Goal: Task Accomplishment & Management: Manage account settings

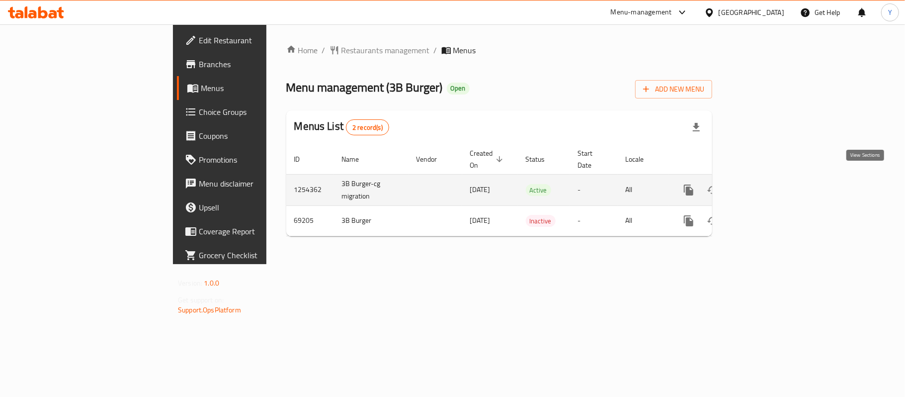
click at [765, 185] on icon "enhanced table" at bounding box center [760, 189] width 9 height 9
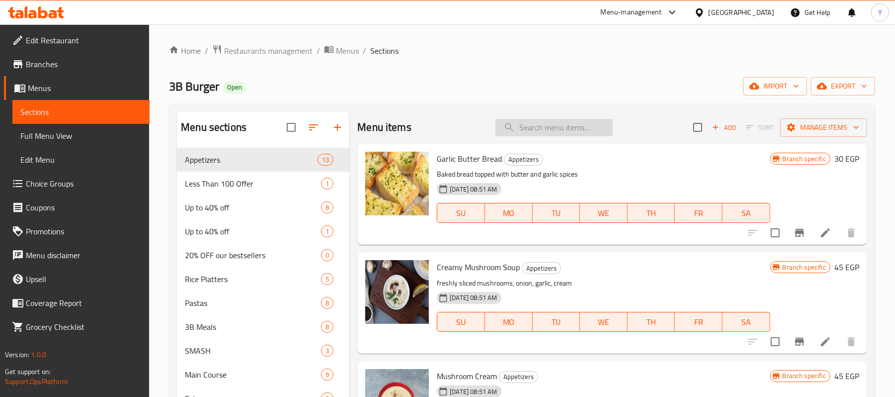
click at [546, 124] on input "search" at bounding box center [554, 127] width 117 height 17
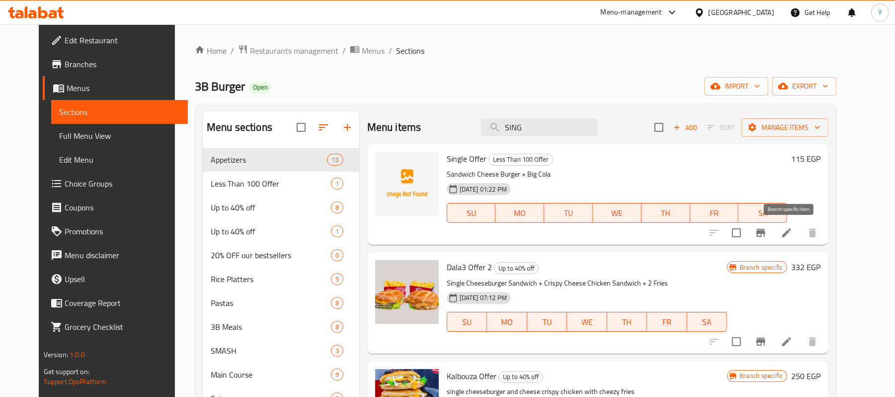
type input "SING"
click at [765, 233] on icon "Branch-specific-item" at bounding box center [760, 233] width 9 height 8
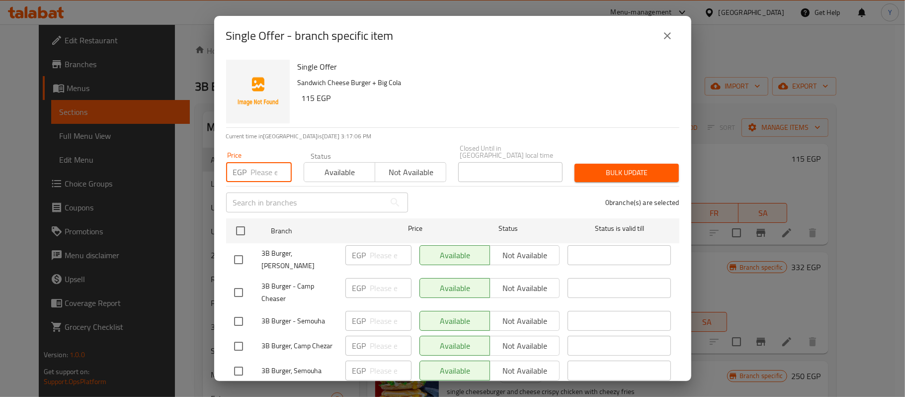
click at [260, 164] on input "number" at bounding box center [271, 172] width 41 height 20
type input "152"
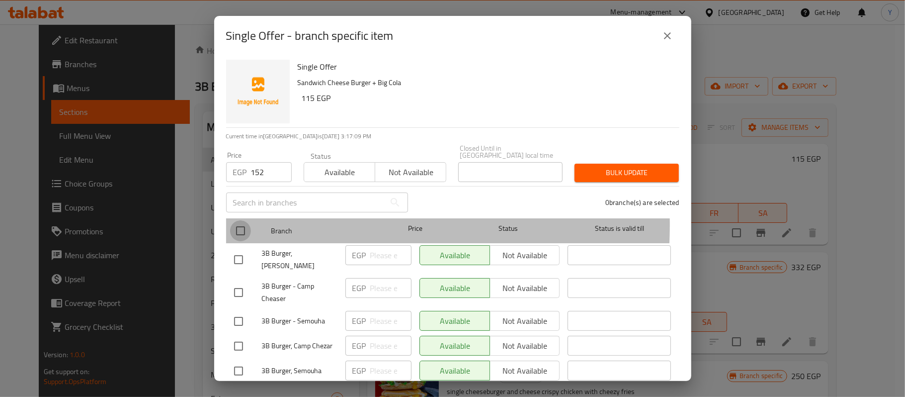
click at [245, 220] on input "checkbox" at bounding box center [240, 230] width 21 height 21
checkbox input "true"
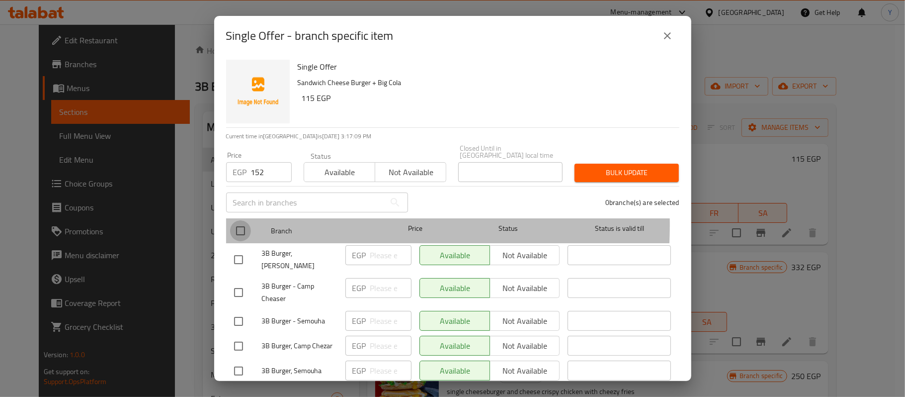
checkbox input "true"
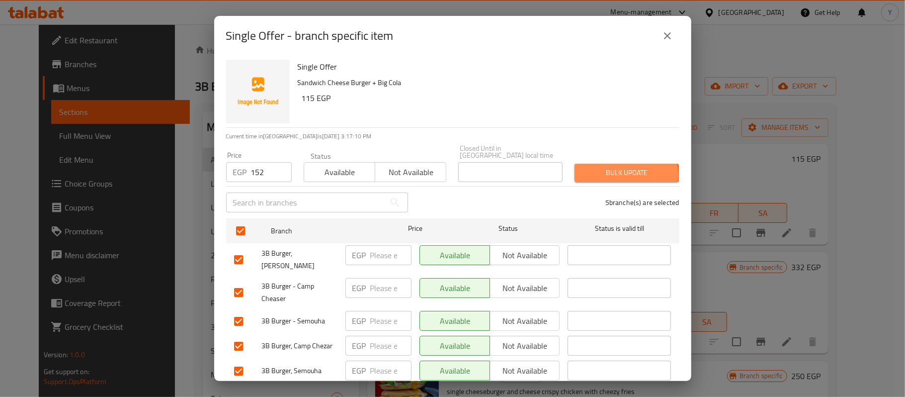
click at [618, 167] on span "Bulk update" at bounding box center [626, 172] width 88 height 12
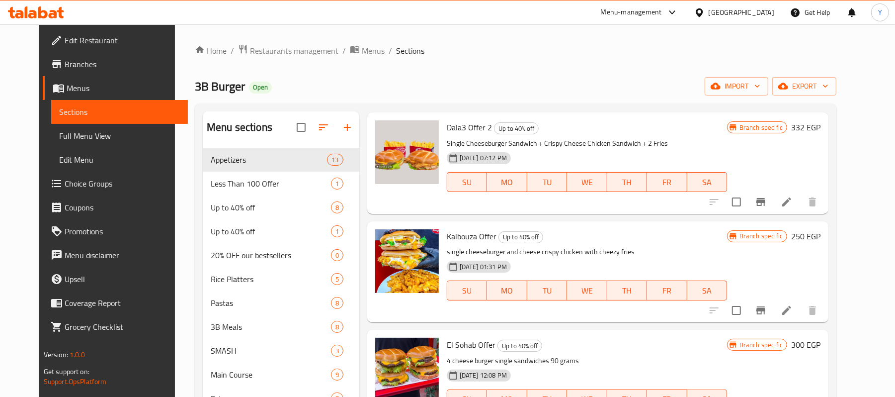
scroll to position [140, 0]
click at [767, 307] on icon "Branch-specific-item" at bounding box center [761, 310] width 12 height 12
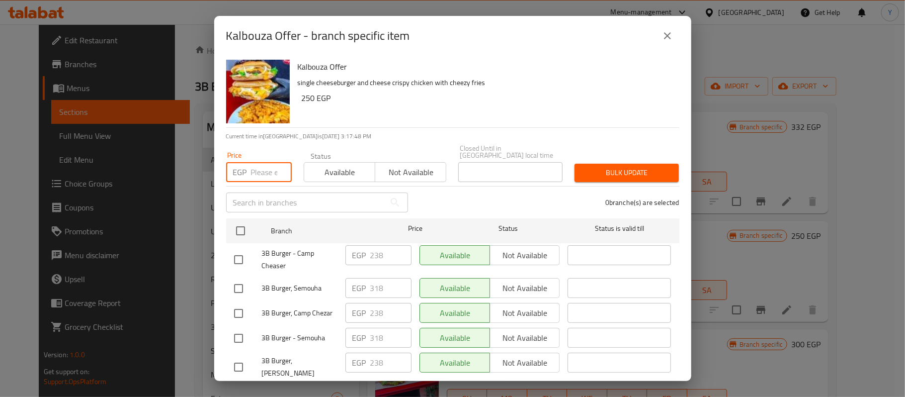
click at [257, 167] on input "number" at bounding box center [271, 172] width 41 height 20
type input "325"
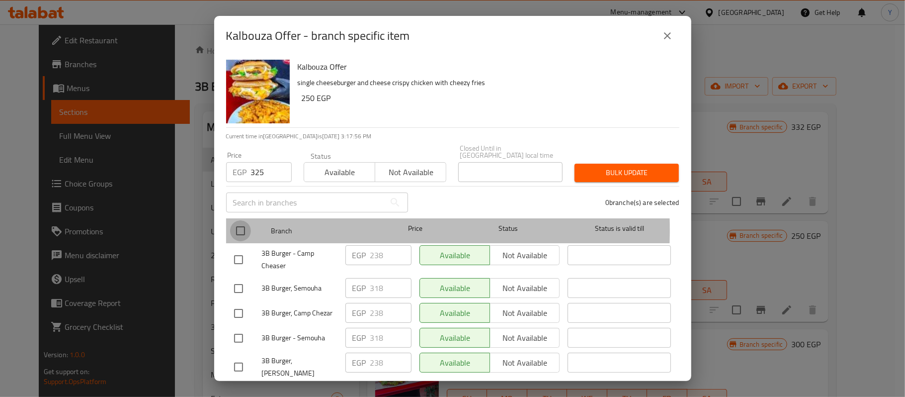
click at [241, 223] on input "checkbox" at bounding box center [240, 230] width 21 height 21
checkbox input "true"
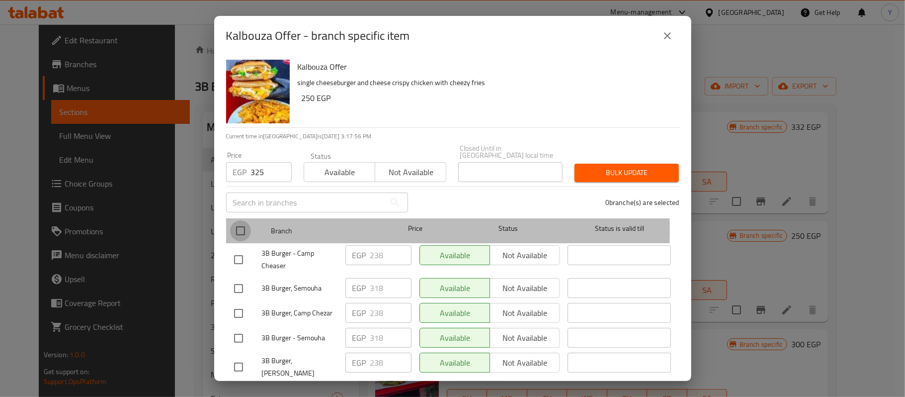
checkbox input "true"
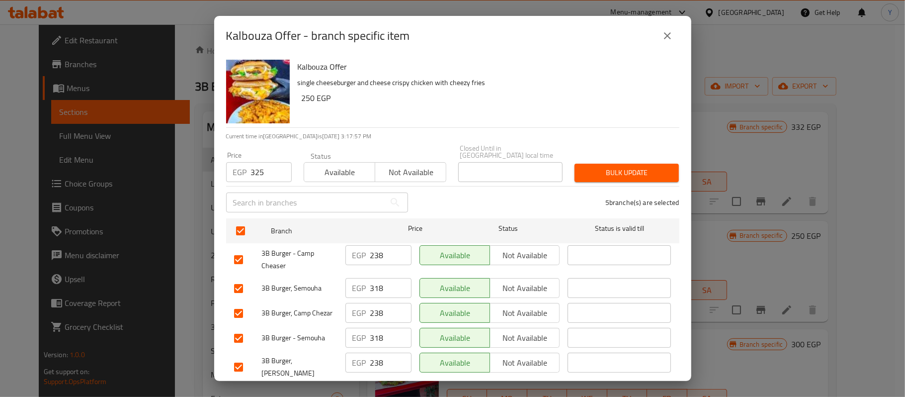
click at [617, 170] on span "Bulk update" at bounding box center [626, 172] width 88 height 12
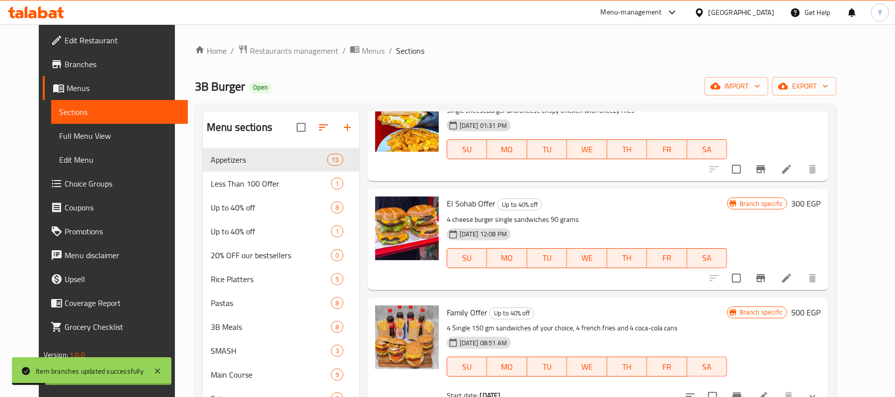
scroll to position [281, 0]
click at [765, 275] on icon "Branch-specific-item" at bounding box center [760, 277] width 9 height 8
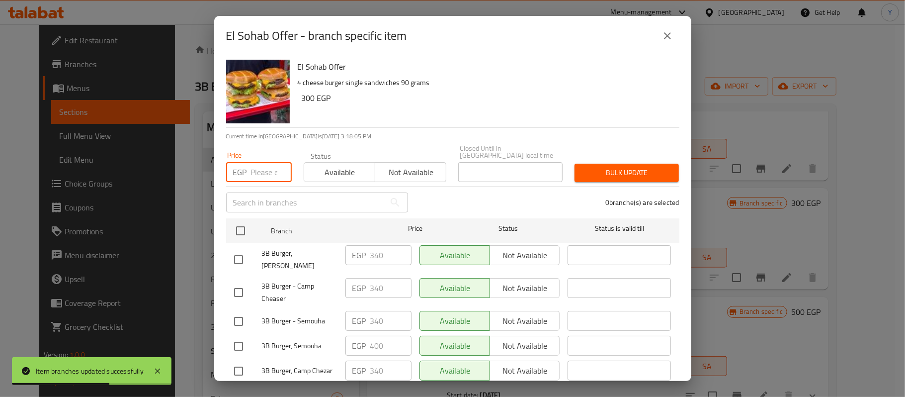
click at [265, 167] on input "number" at bounding box center [271, 172] width 41 height 20
type input "540"
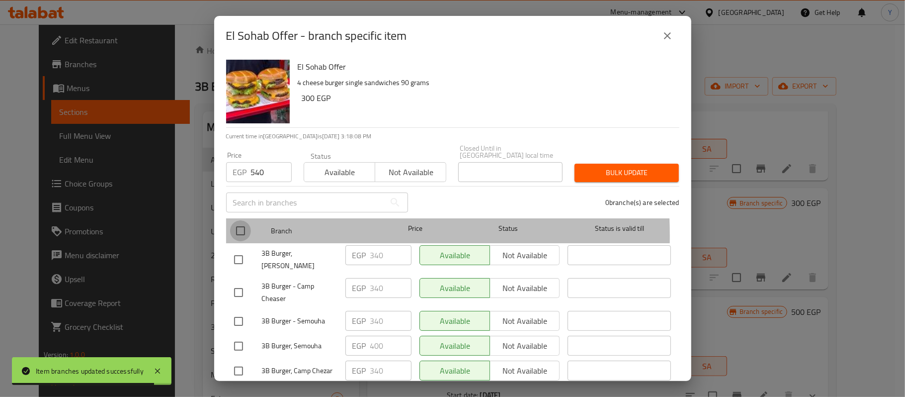
click at [235, 229] on input "checkbox" at bounding box center [240, 230] width 21 height 21
checkbox input "true"
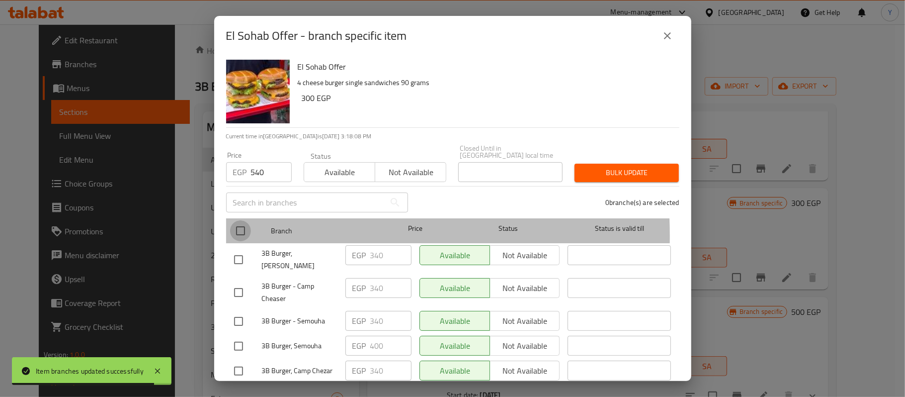
checkbox input "true"
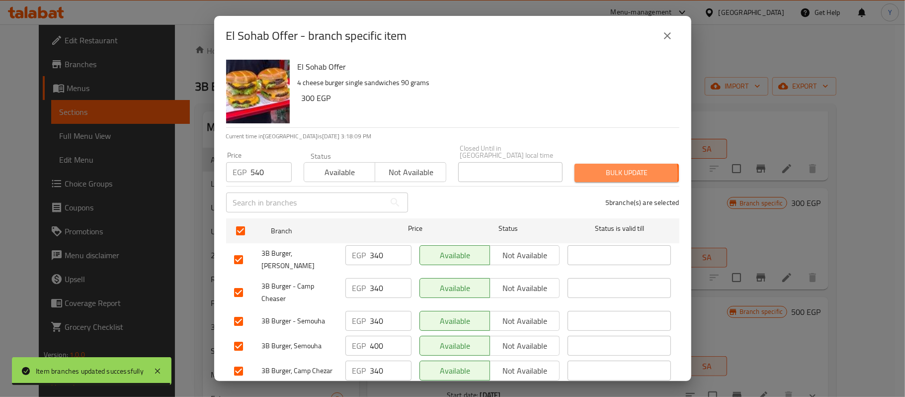
click at [589, 167] on span "Bulk update" at bounding box center [626, 172] width 88 height 12
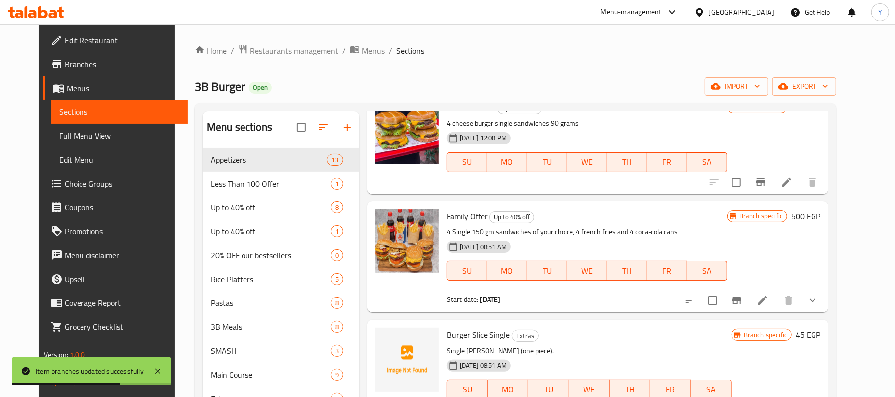
scroll to position [378, 0]
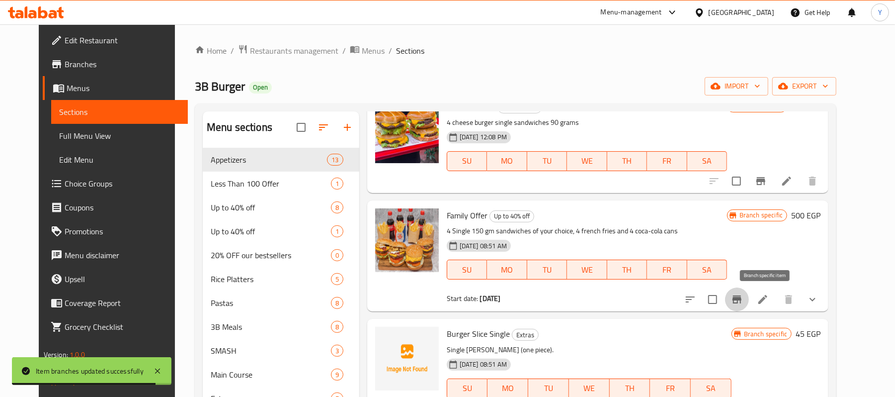
click at [742, 299] on icon "Branch-specific-item" at bounding box center [737, 299] width 9 height 8
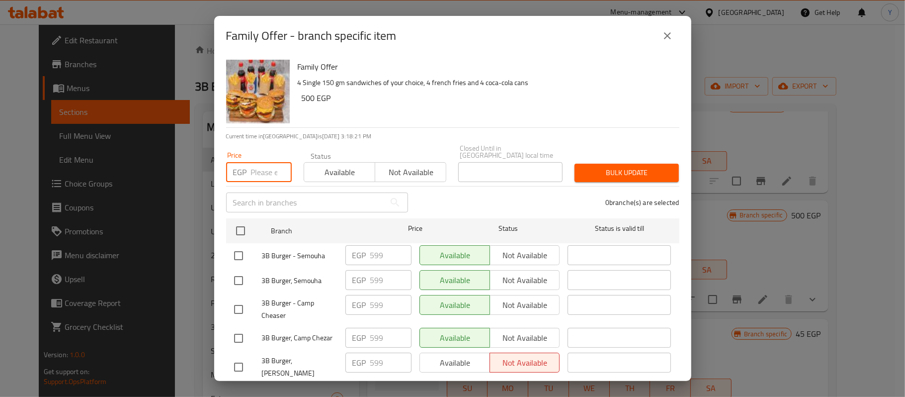
click at [273, 166] on input "number" at bounding box center [271, 172] width 41 height 20
type input "750"
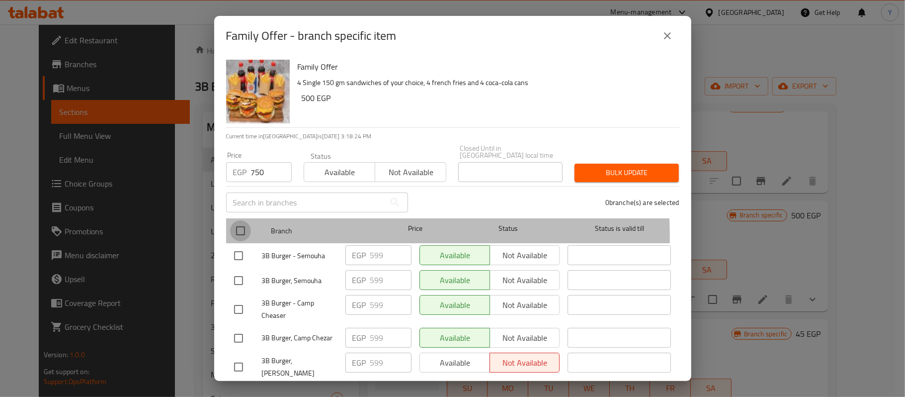
click at [232, 231] on input "checkbox" at bounding box center [240, 230] width 21 height 21
checkbox input "true"
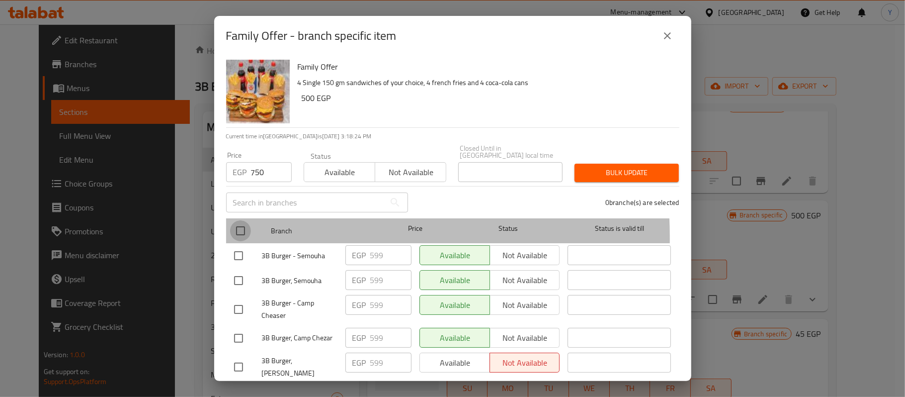
checkbox input "true"
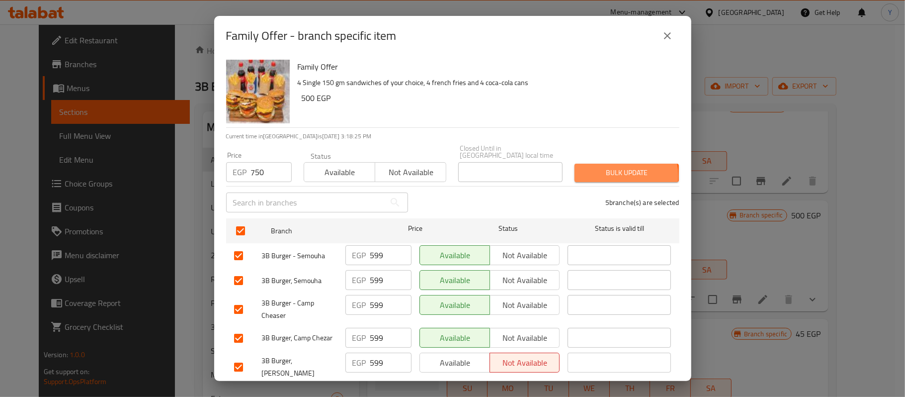
click at [608, 169] on span "Bulk update" at bounding box center [626, 172] width 88 height 12
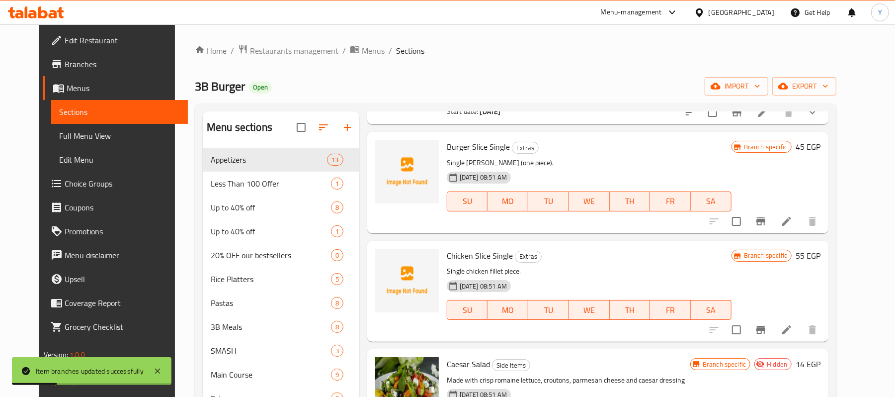
scroll to position [601, 0]
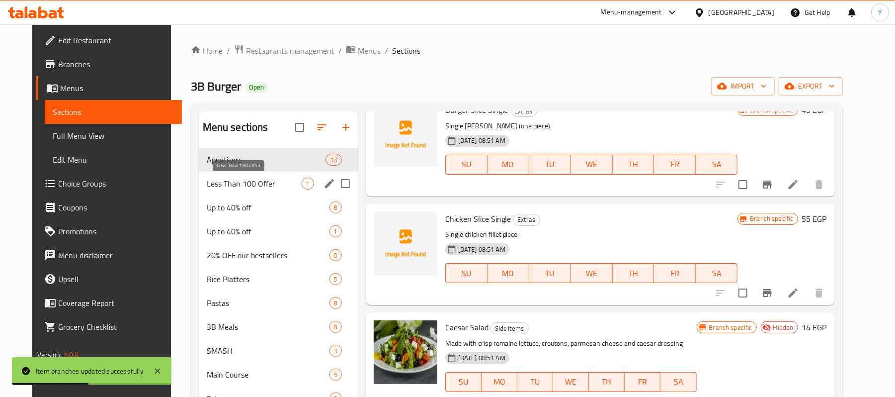
click at [247, 183] on span "Less Than 100 Offer" at bounding box center [254, 183] width 95 height 12
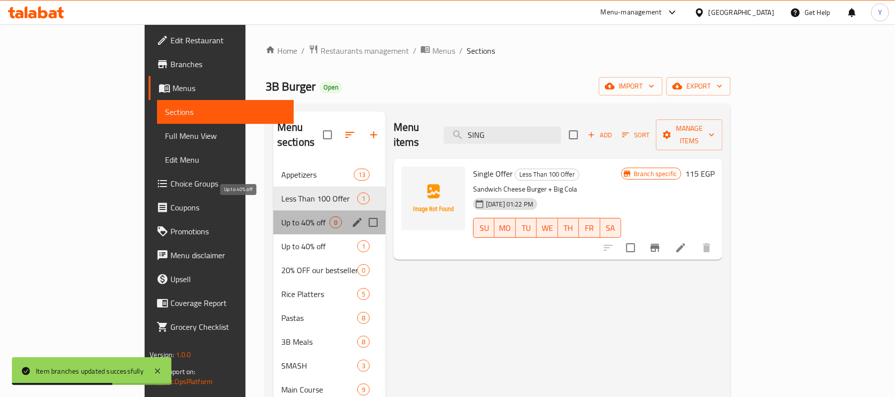
click at [281, 216] on span "Up to 40% off" at bounding box center [305, 222] width 48 height 12
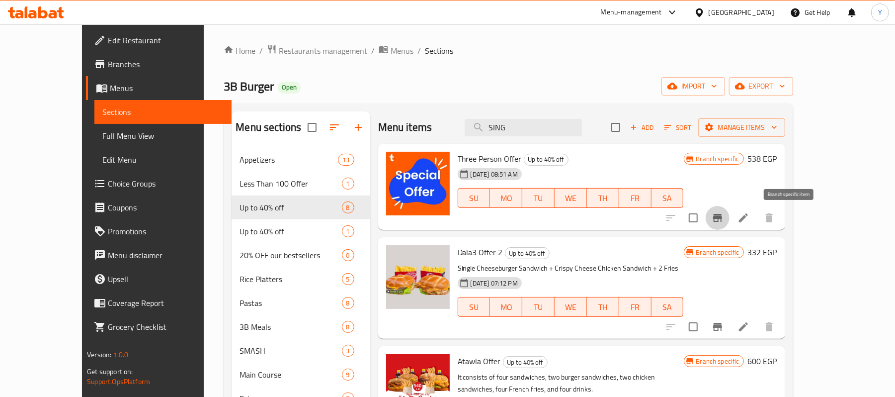
click at [722, 217] on icon "Branch-specific-item" at bounding box center [717, 218] width 9 height 8
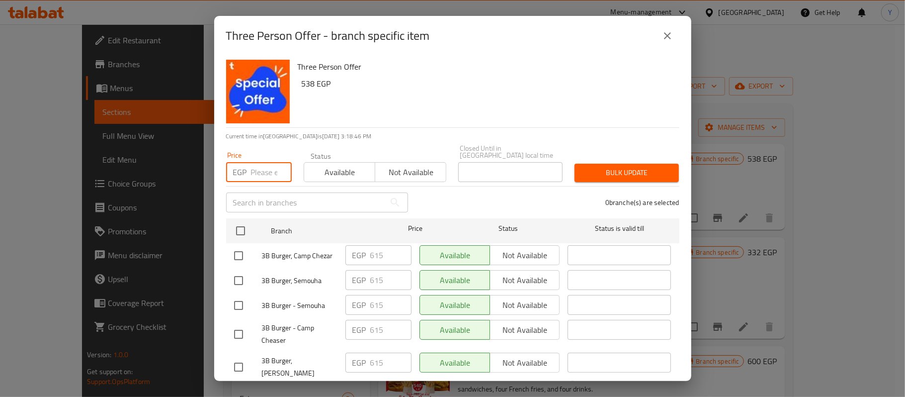
click at [265, 167] on input "number" at bounding box center [271, 172] width 41 height 20
type input "690"
click at [239, 222] on input "checkbox" at bounding box center [240, 230] width 21 height 21
checkbox input "true"
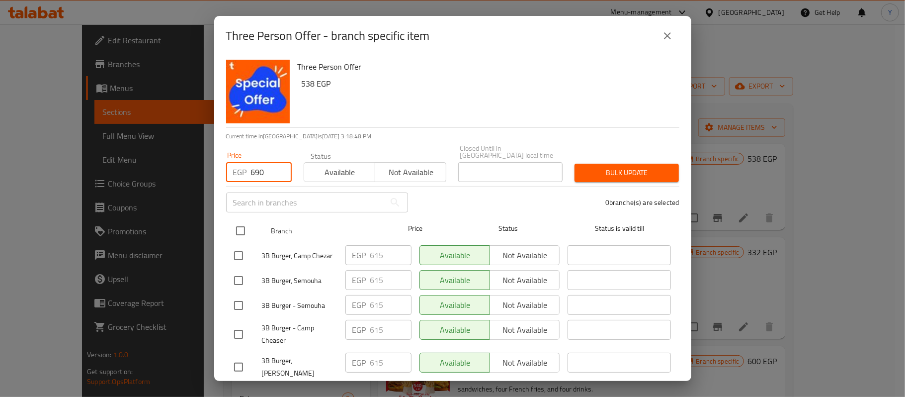
checkbox input "true"
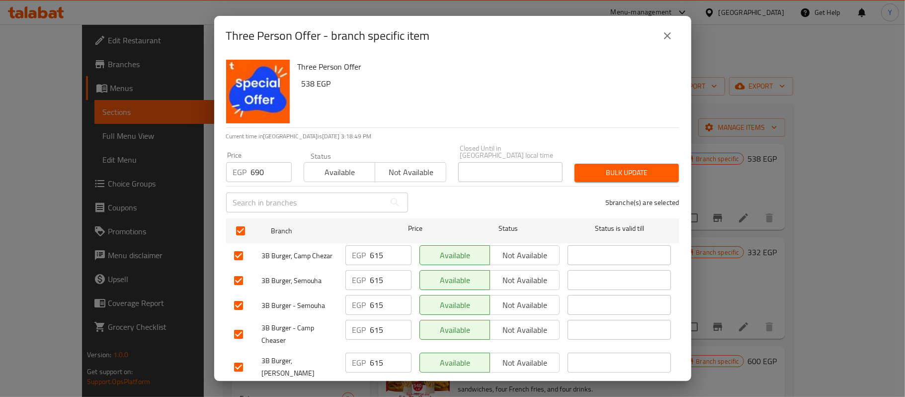
click at [597, 171] on span "Bulk update" at bounding box center [626, 172] width 88 height 12
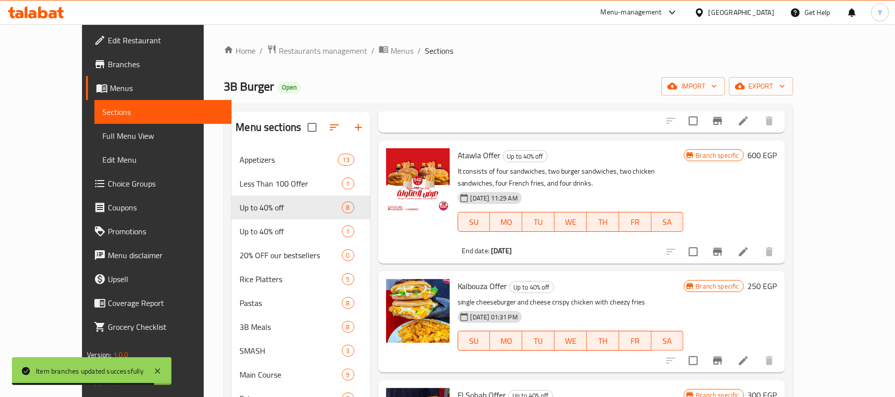
scroll to position [207, 0]
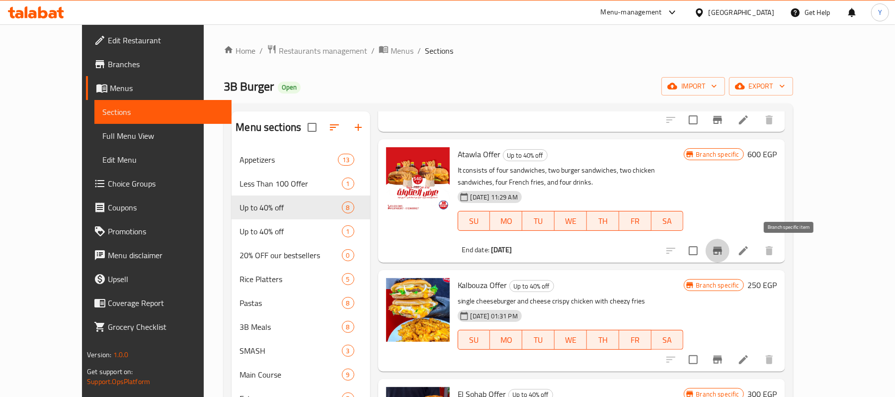
click at [724, 252] on icon "Branch-specific-item" at bounding box center [718, 251] width 12 height 12
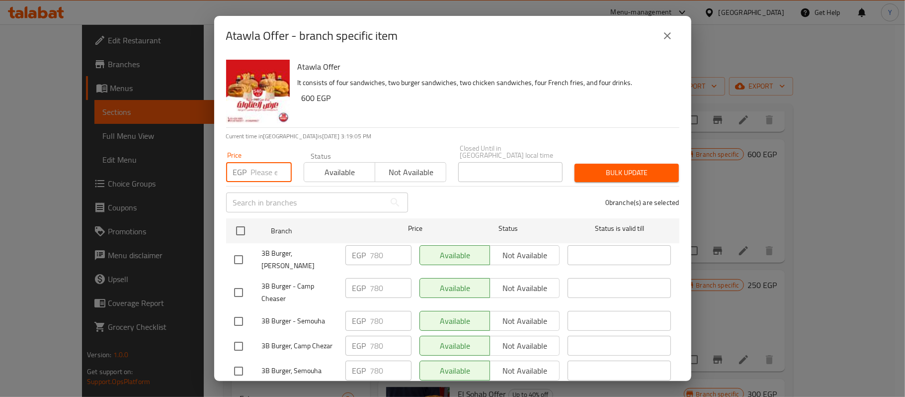
click at [255, 168] on input "number" at bounding box center [271, 172] width 41 height 20
type input "780"
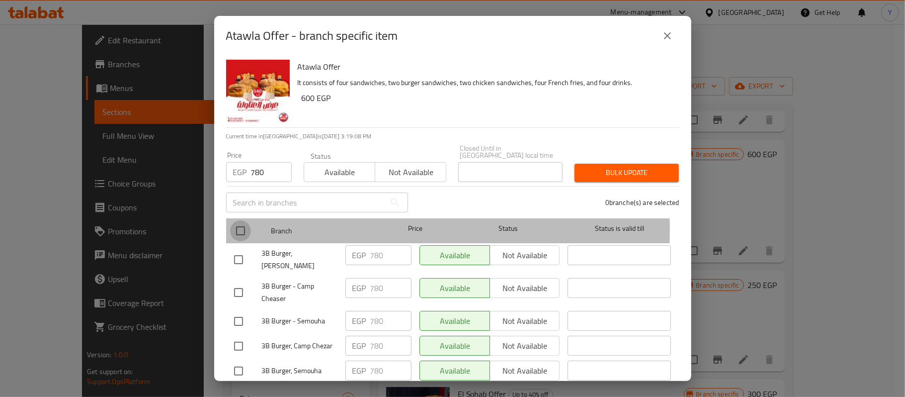
click at [245, 223] on input "checkbox" at bounding box center [240, 230] width 21 height 21
checkbox input "true"
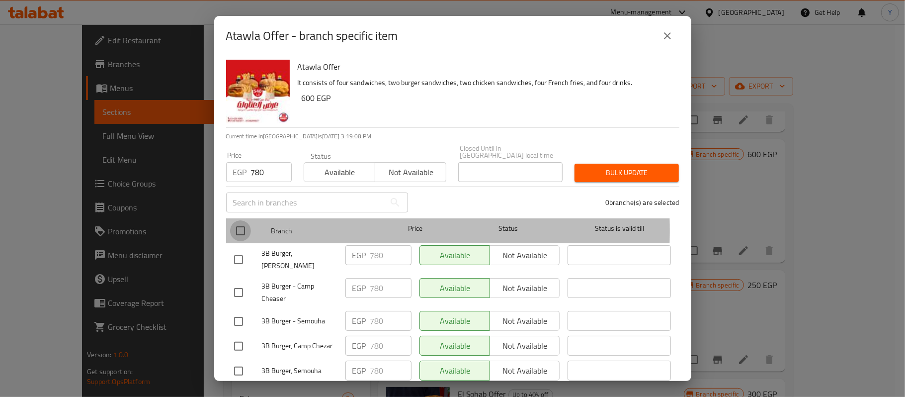
checkbox input "true"
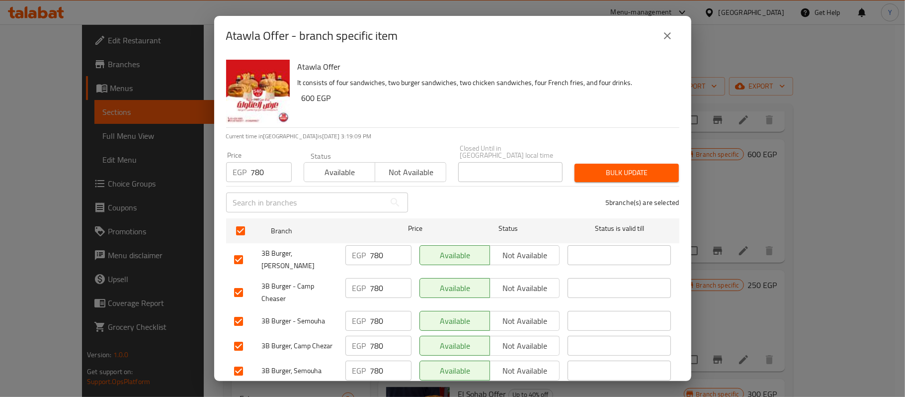
click at [590, 166] on span "Bulk update" at bounding box center [626, 172] width 88 height 12
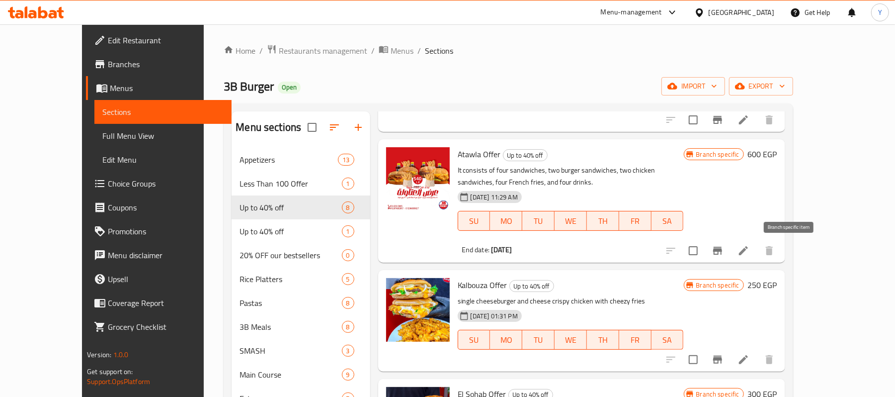
click at [724, 248] on icon "Branch-specific-item" at bounding box center [718, 251] width 12 height 12
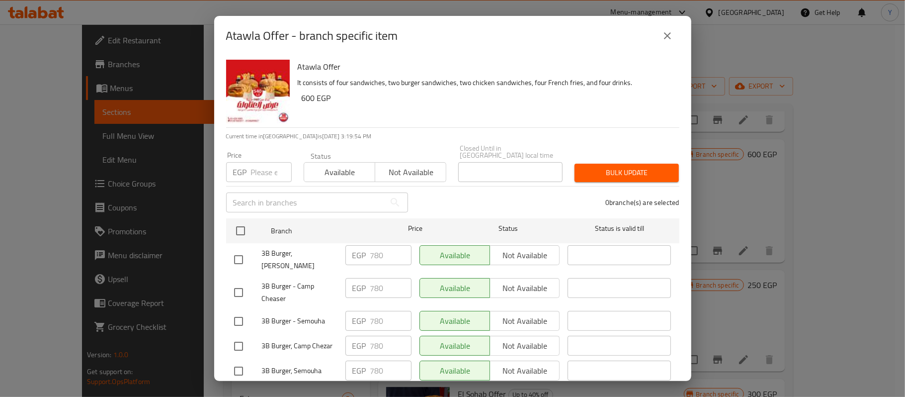
click at [668, 24] on button "close" at bounding box center [668, 36] width 24 height 24
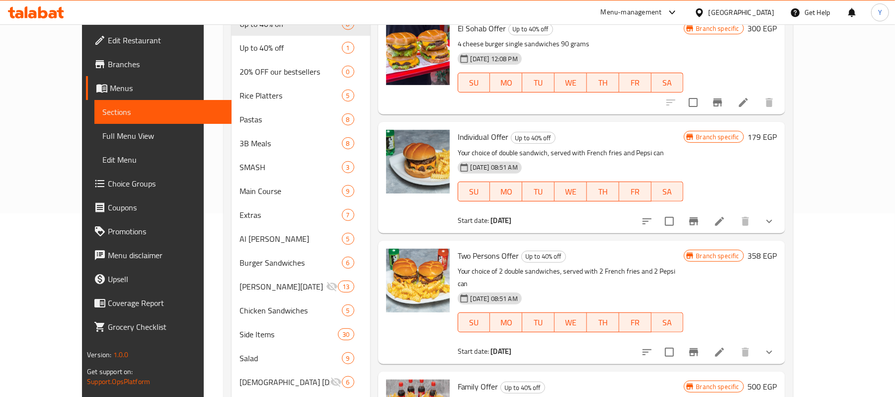
scroll to position [199, 0]
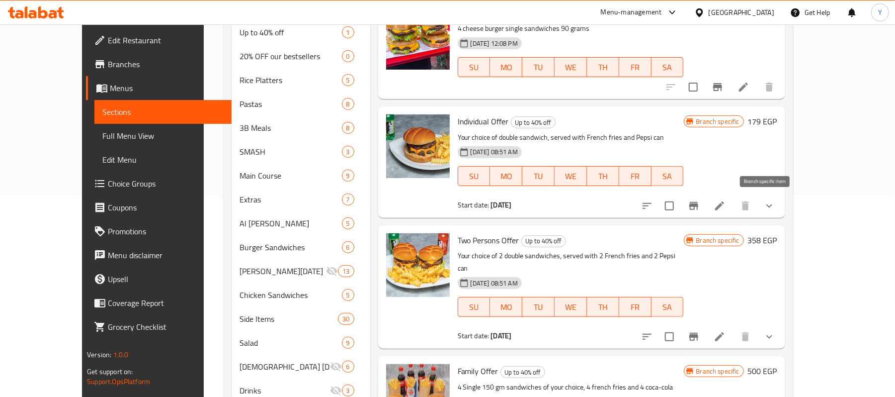
click at [700, 207] on icon "Branch-specific-item" at bounding box center [694, 206] width 12 height 12
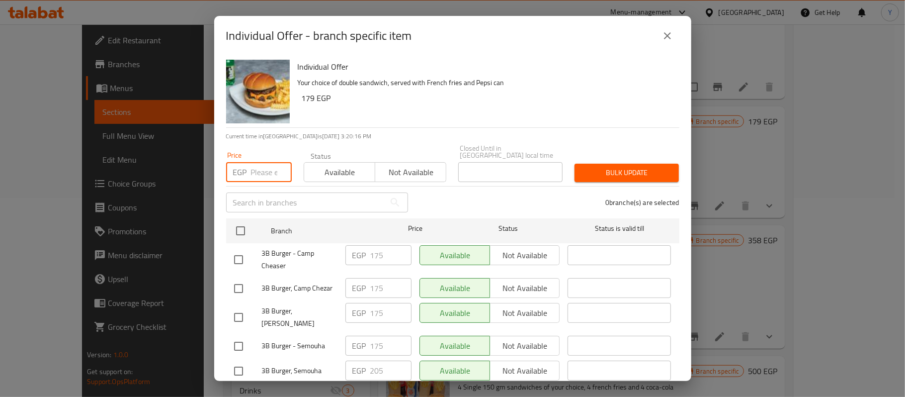
click at [261, 166] on input "number" at bounding box center [271, 172] width 41 height 20
type input "230"
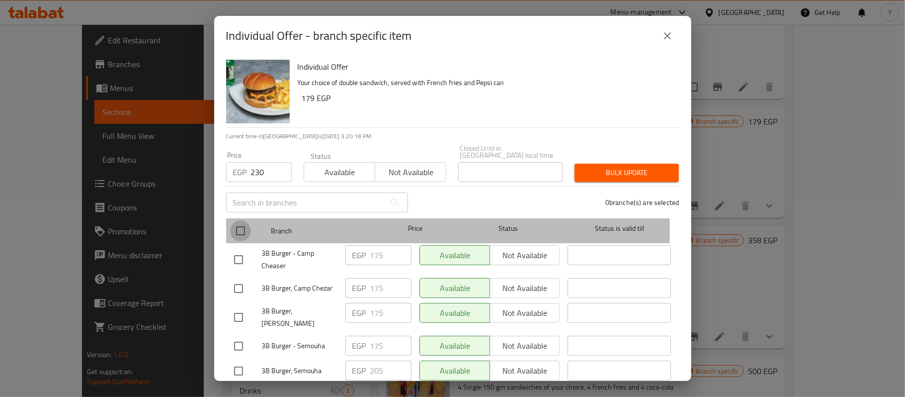
click at [240, 225] on input "checkbox" at bounding box center [240, 230] width 21 height 21
checkbox input "true"
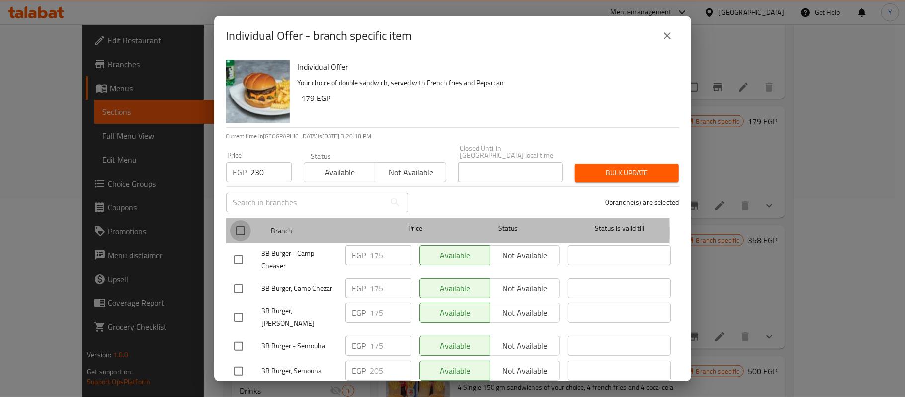
checkbox input "true"
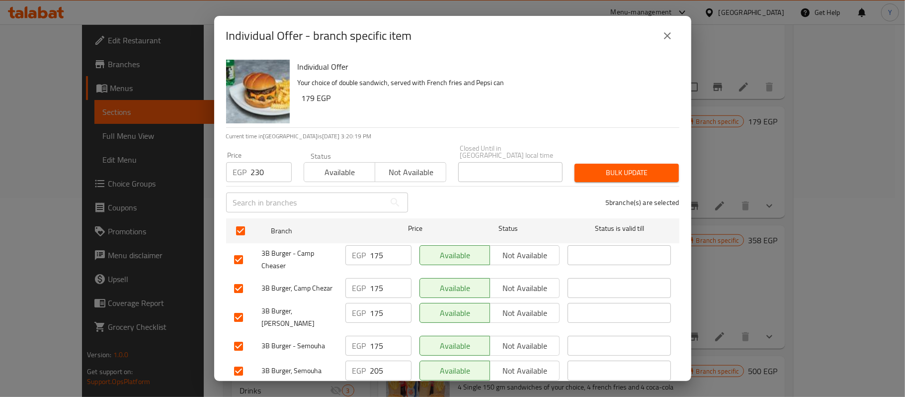
click at [605, 158] on div "Bulk update" at bounding box center [627, 173] width 116 height 30
click at [606, 169] on span "Bulk update" at bounding box center [626, 172] width 88 height 12
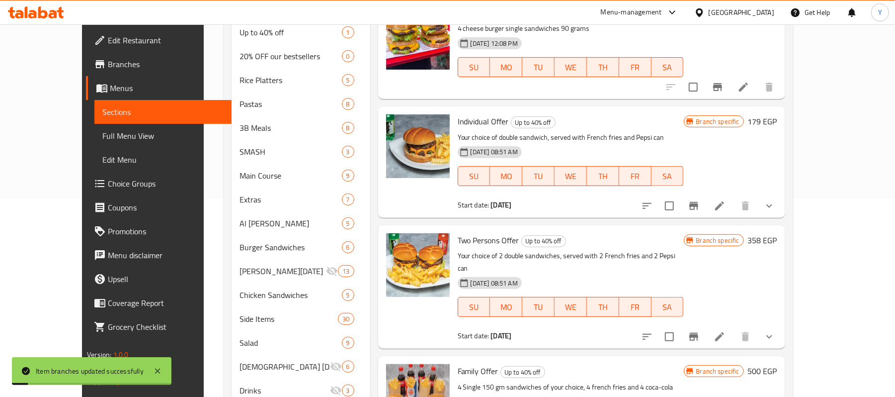
scroll to position [284, 0]
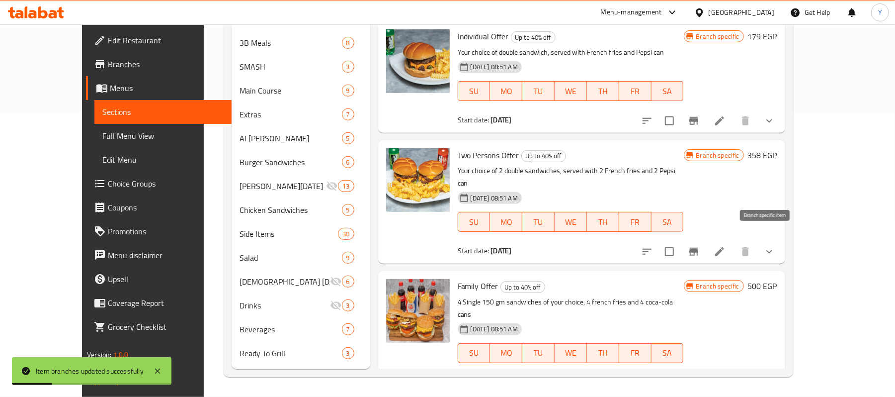
click at [698, 248] on icon "Branch-specific-item" at bounding box center [693, 252] width 9 height 8
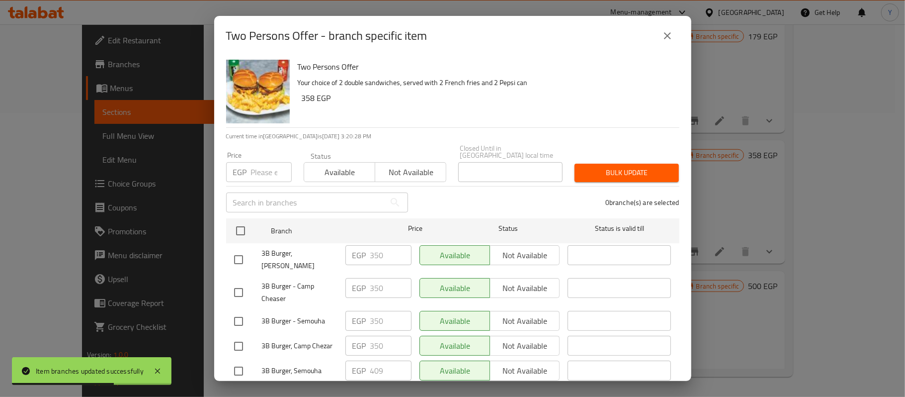
click at [257, 162] on input "number" at bounding box center [271, 172] width 41 height 20
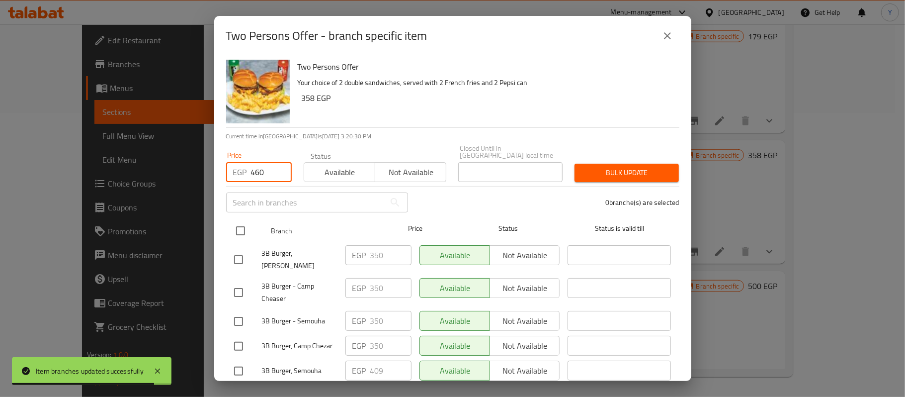
type input "460"
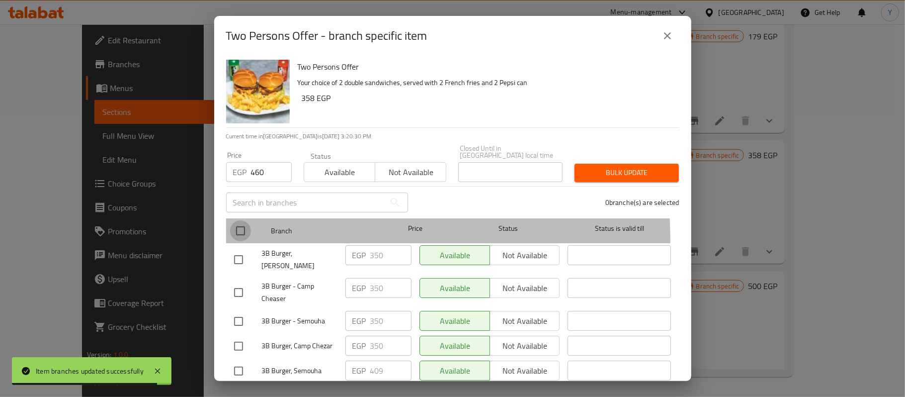
click at [235, 234] on input "checkbox" at bounding box center [240, 230] width 21 height 21
checkbox input "true"
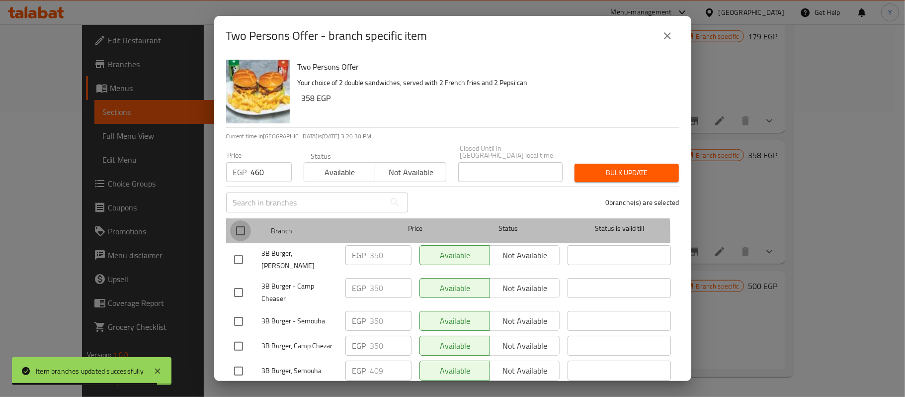
checkbox input "true"
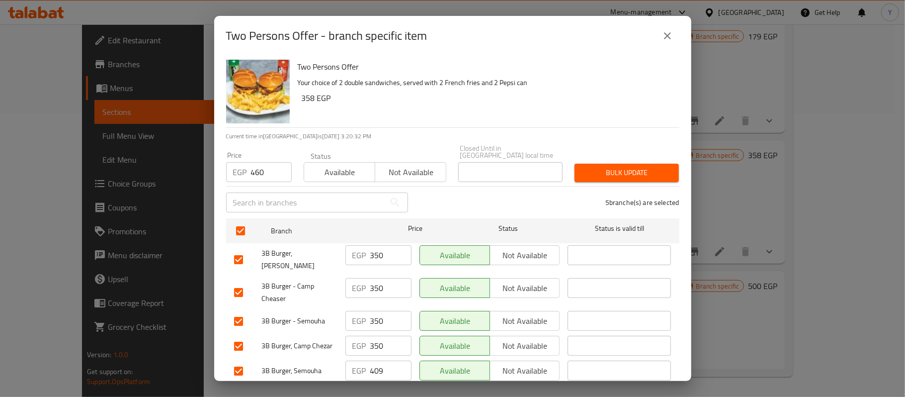
click at [601, 166] on span "Bulk update" at bounding box center [626, 172] width 88 height 12
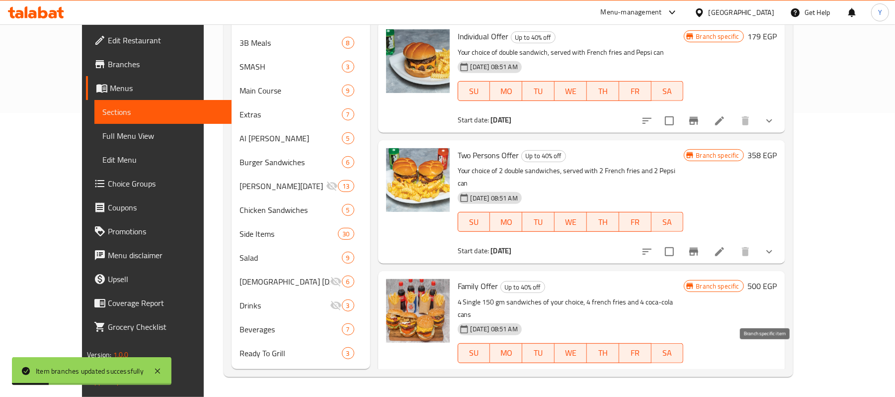
click at [700, 377] on icon "Branch-specific-item" at bounding box center [694, 383] width 12 height 12
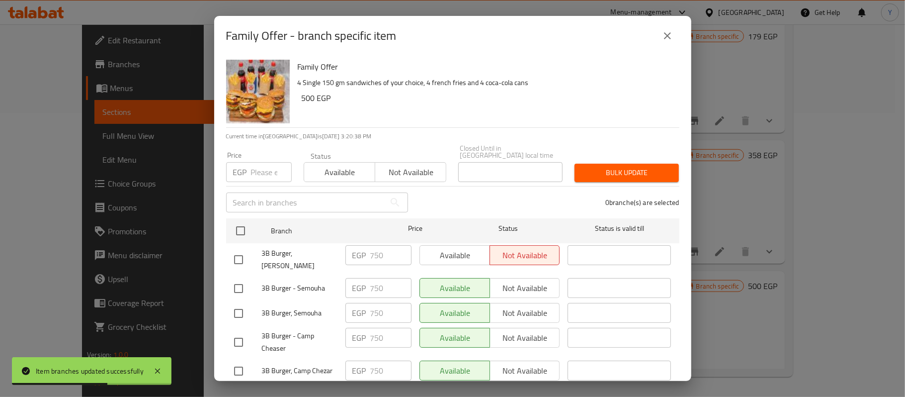
click at [257, 168] on input "number" at bounding box center [271, 172] width 41 height 20
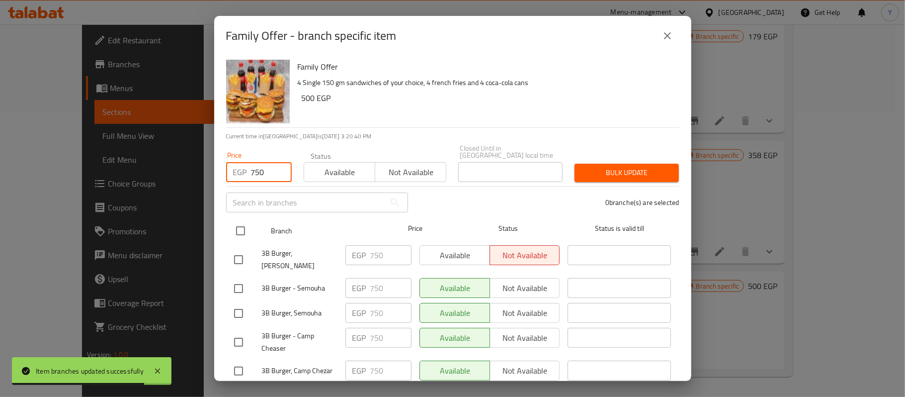
type input "750"
click at [230, 228] on input "checkbox" at bounding box center [240, 230] width 21 height 21
checkbox input "true"
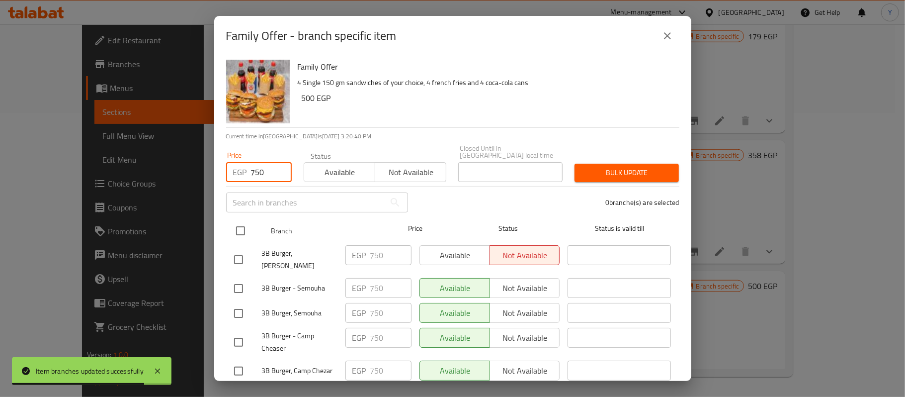
checkbox input "true"
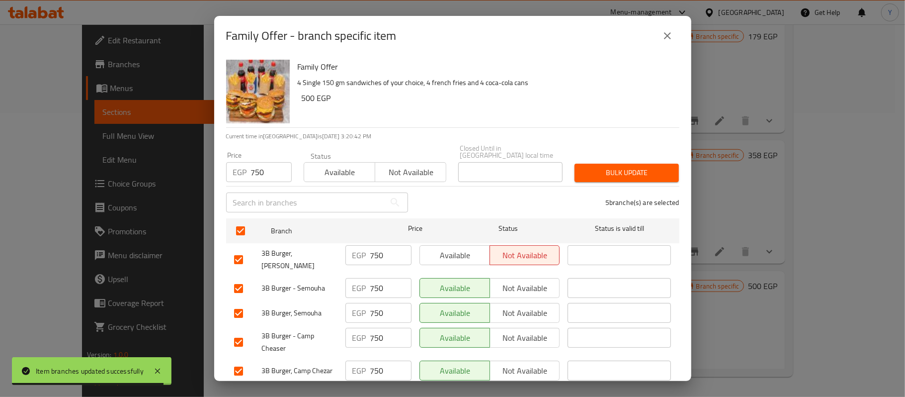
click at [597, 166] on span "Bulk update" at bounding box center [626, 172] width 88 height 12
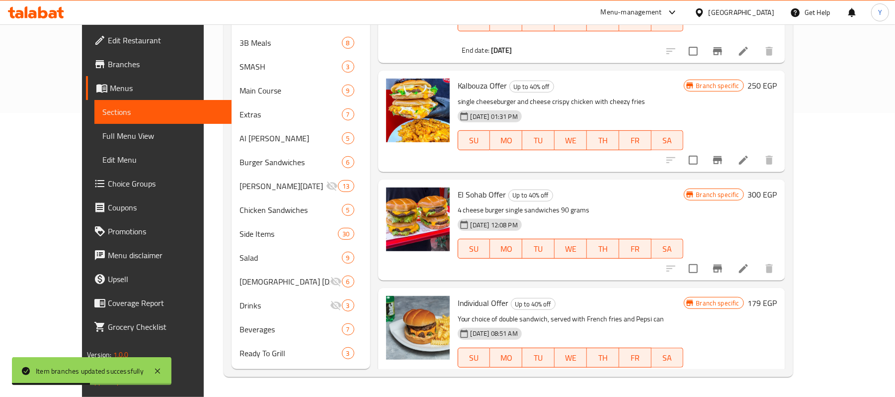
scroll to position [199, 0]
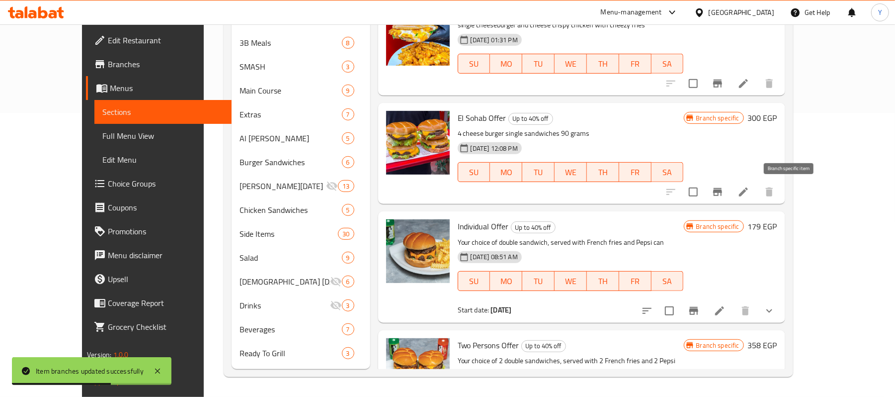
click at [724, 188] on icon "Branch-specific-item" at bounding box center [718, 192] width 12 height 12
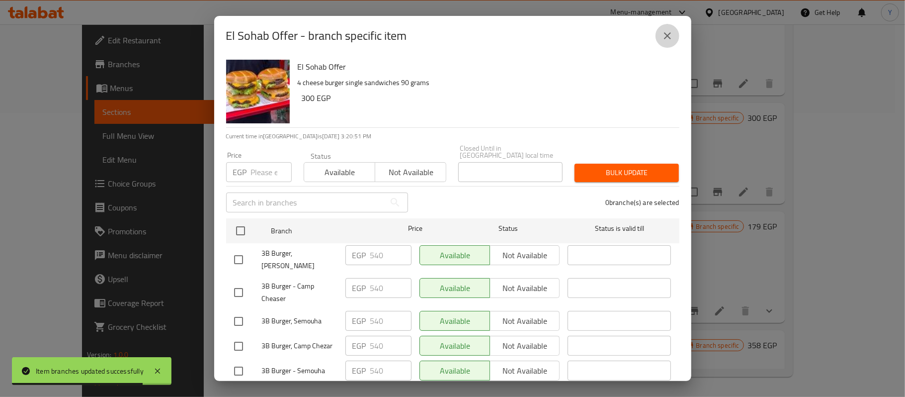
click at [668, 24] on button "close" at bounding box center [668, 36] width 24 height 24
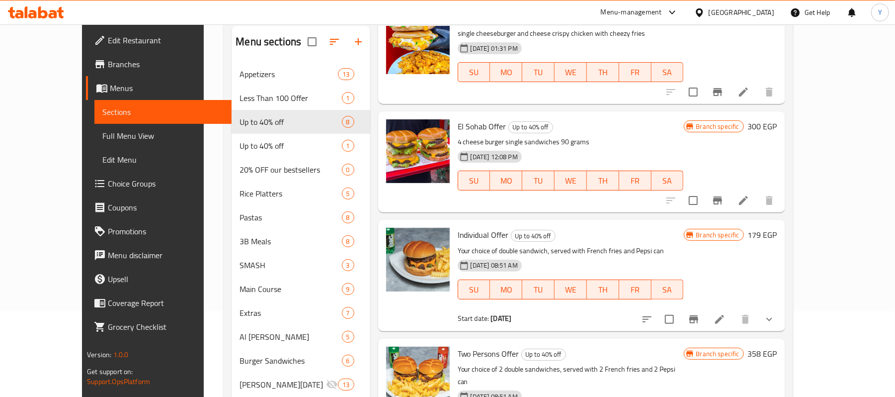
scroll to position [190, 0]
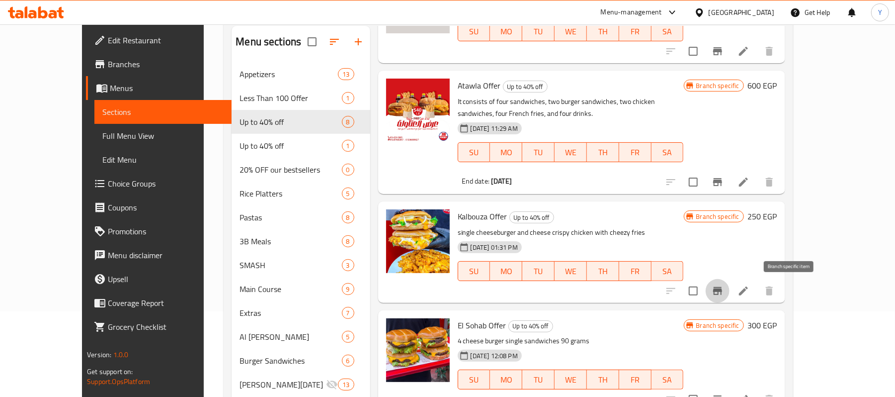
click at [724, 291] on icon "Branch-specific-item" at bounding box center [718, 291] width 12 height 12
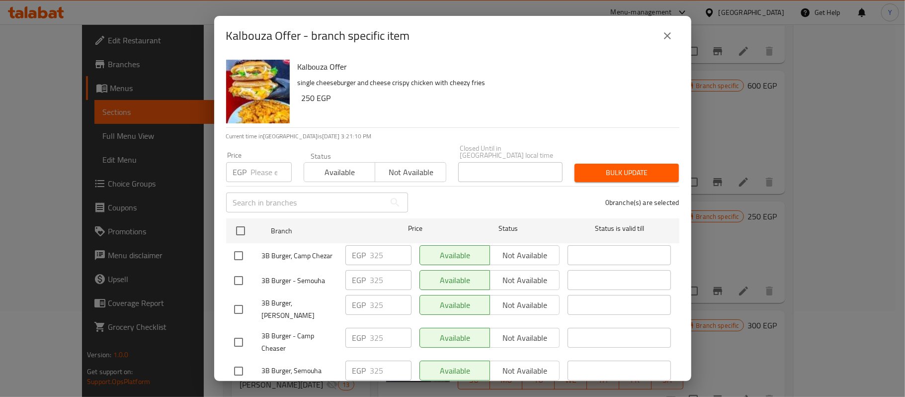
click at [662, 30] on icon "close" at bounding box center [668, 36] width 12 height 12
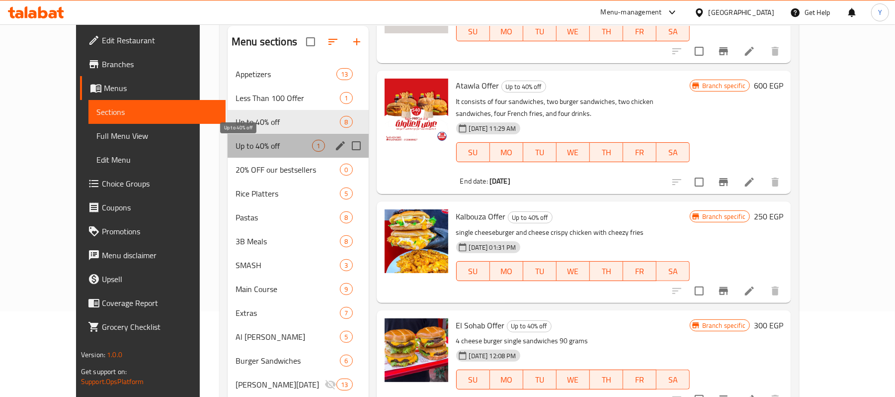
click at [259, 146] on span "Up to 40% off" at bounding box center [274, 146] width 77 height 12
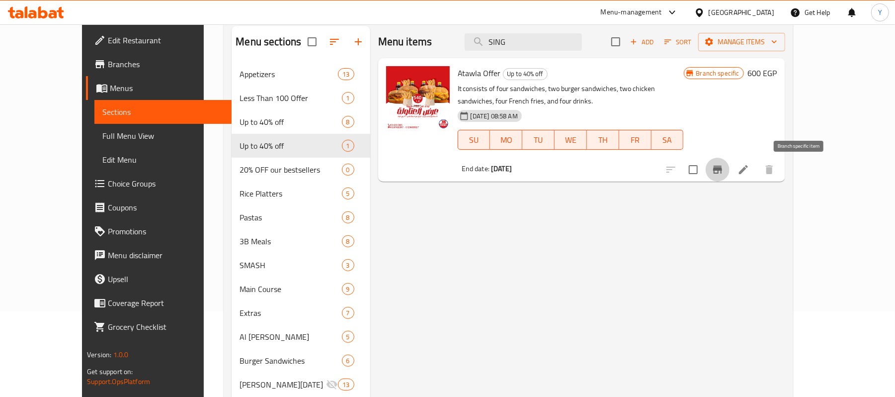
click at [722, 169] on icon "Branch-specific-item" at bounding box center [717, 170] width 9 height 8
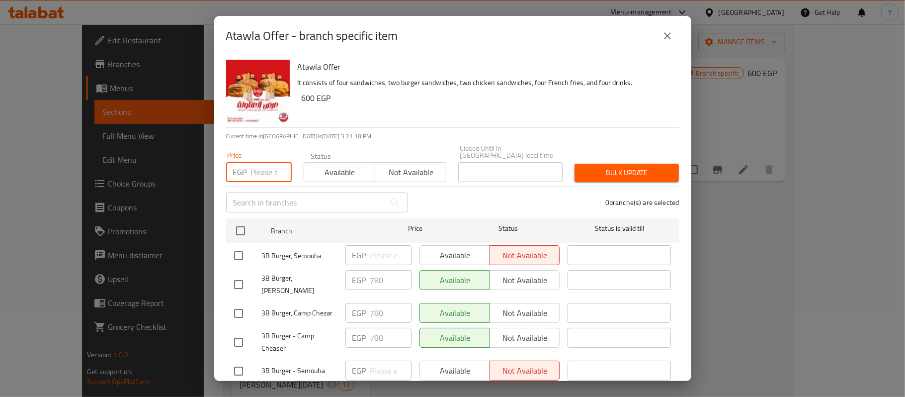
click at [262, 162] on input "number" at bounding box center [271, 172] width 41 height 20
type input "780"
click at [239, 226] on input "checkbox" at bounding box center [240, 230] width 21 height 21
checkbox input "true"
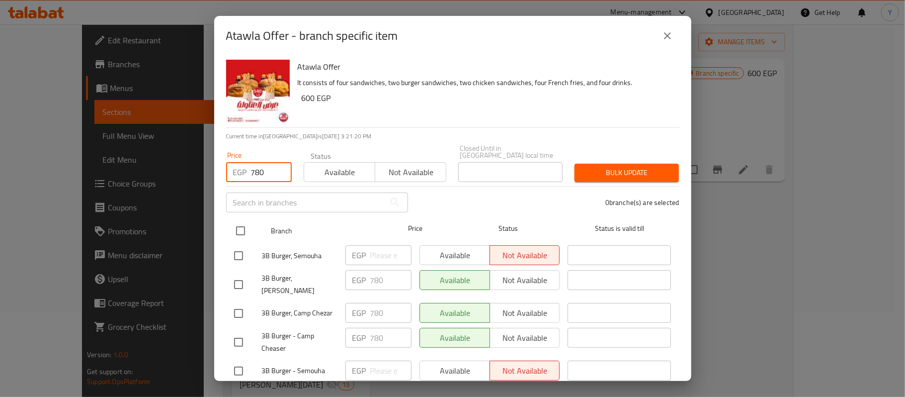
checkbox input "true"
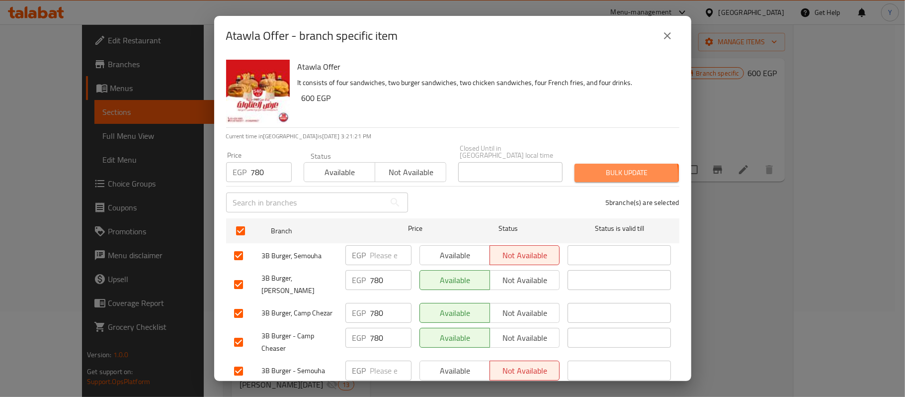
click at [591, 170] on span "Bulk update" at bounding box center [626, 172] width 88 height 12
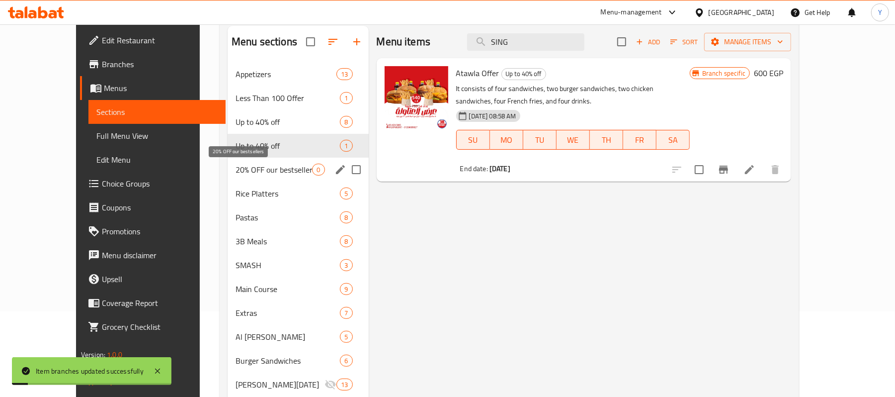
click at [243, 165] on span "20% OFF our bestsellers" at bounding box center [274, 170] width 77 height 12
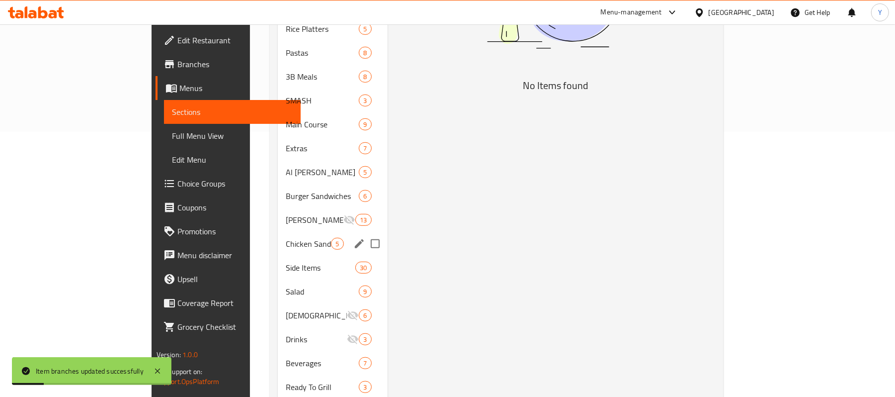
scroll to position [284, 0]
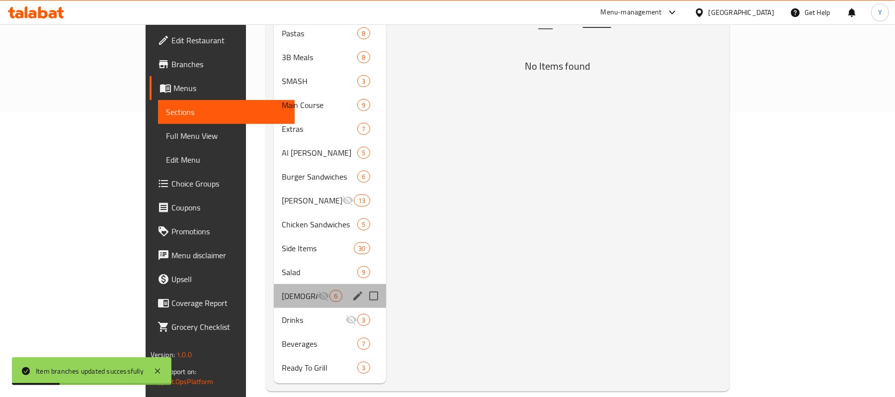
click at [274, 288] on div "[DEMOGRAPHIC_DATA] [DATE] Meals 6" at bounding box center [330, 296] width 112 height 24
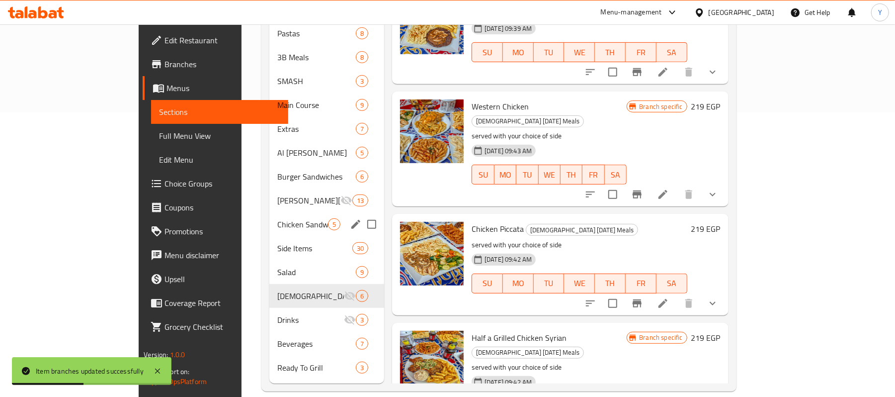
click at [269, 212] on div "Chicken Sandwiches 5" at bounding box center [326, 224] width 115 height 24
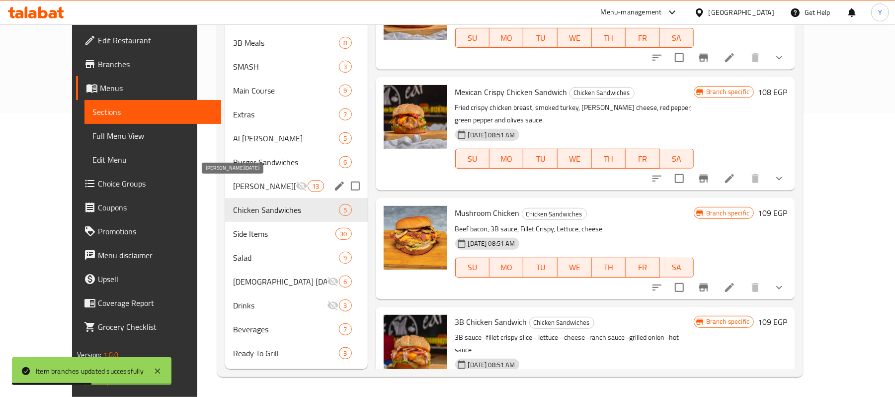
click at [246, 177] on div "[PERSON_NAME][DATE] Menu 13" at bounding box center [296, 186] width 143 height 24
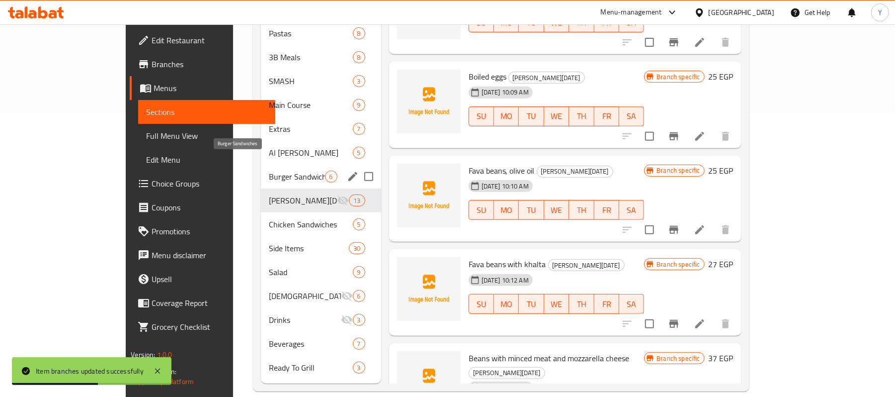
click at [269, 170] on span "Burger Sandwiches" at bounding box center [297, 176] width 56 height 12
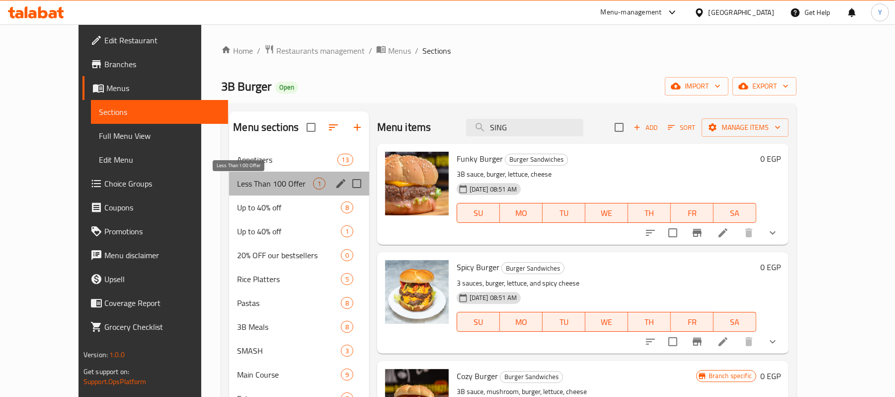
click at [242, 179] on span "Less Than 100 Offer" at bounding box center [275, 183] width 76 height 12
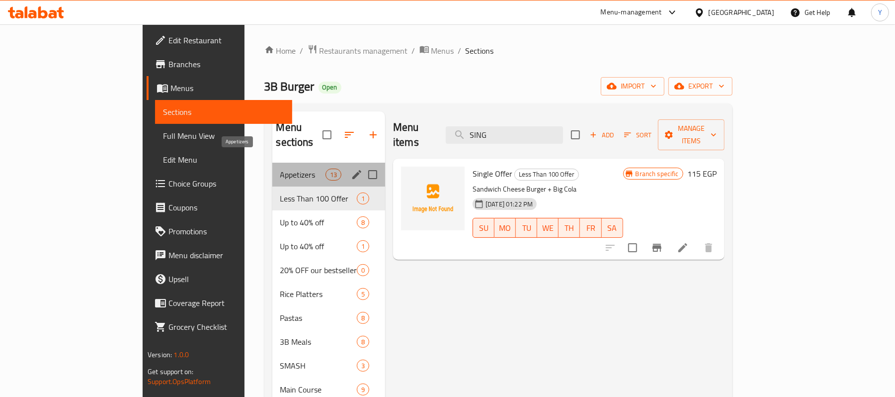
click at [280, 168] on span "Appetizers" at bounding box center [302, 174] width 45 height 12
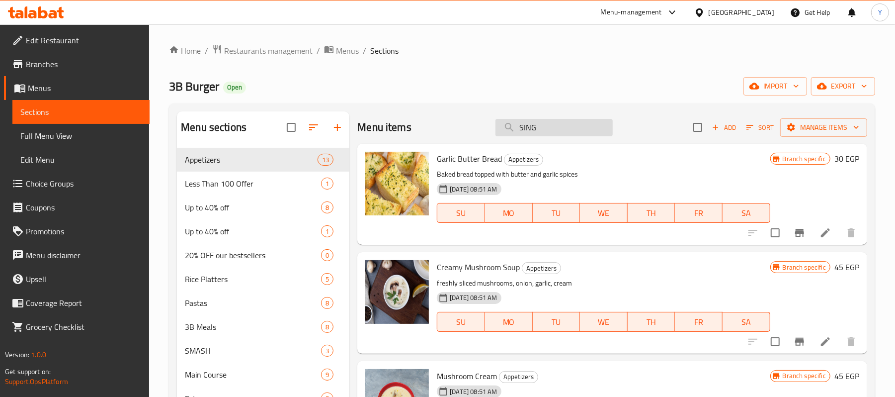
click at [550, 119] on input "SING" at bounding box center [554, 127] width 117 height 17
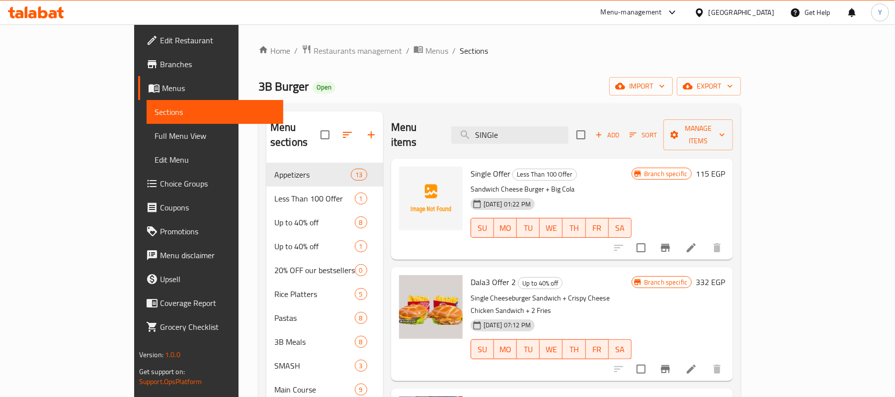
click at [568, 90] on div "3B Burger Open import export" at bounding box center [499, 86] width 483 height 18
click at [565, 126] on input "SINGle" at bounding box center [509, 134] width 117 height 17
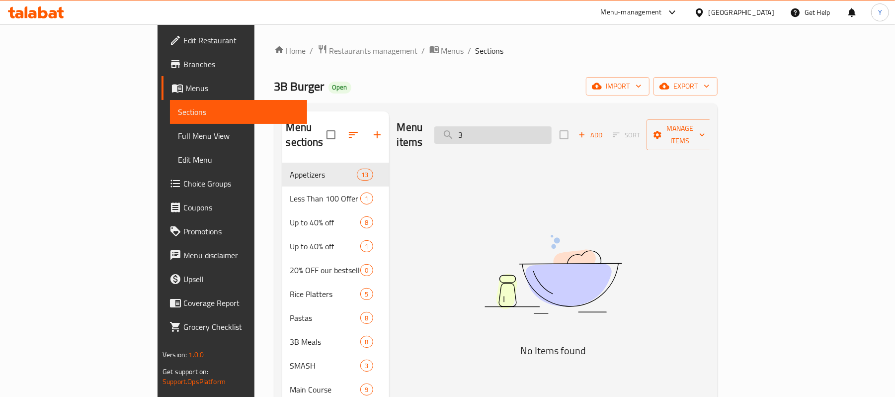
type input "3"
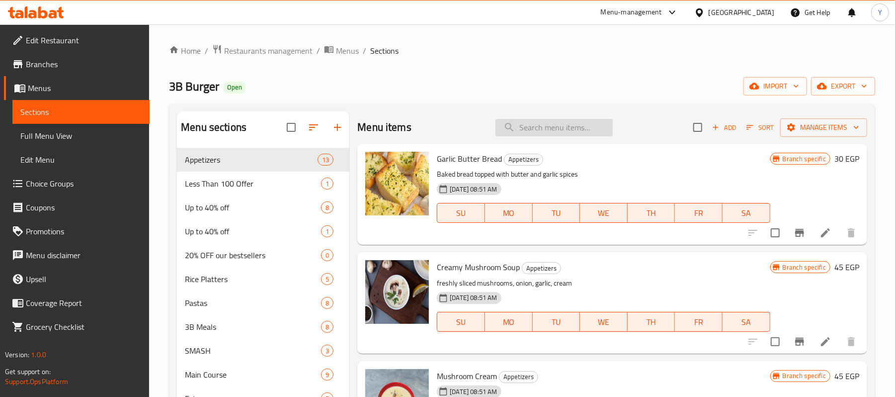
click at [521, 131] on input "search" at bounding box center [554, 127] width 117 height 17
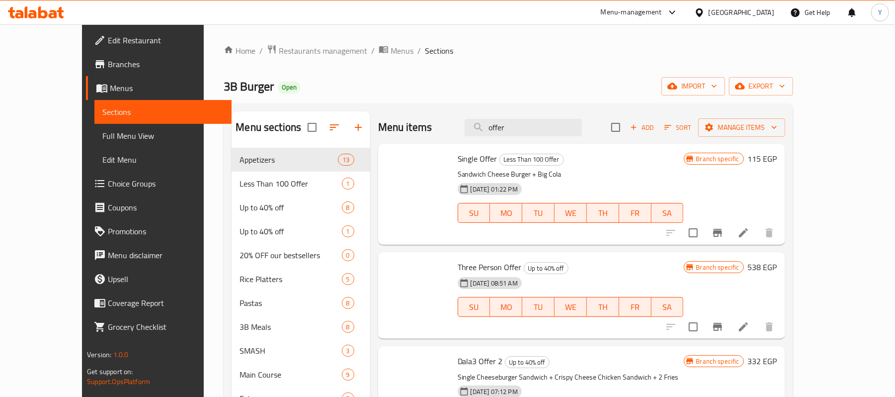
type input "offer"
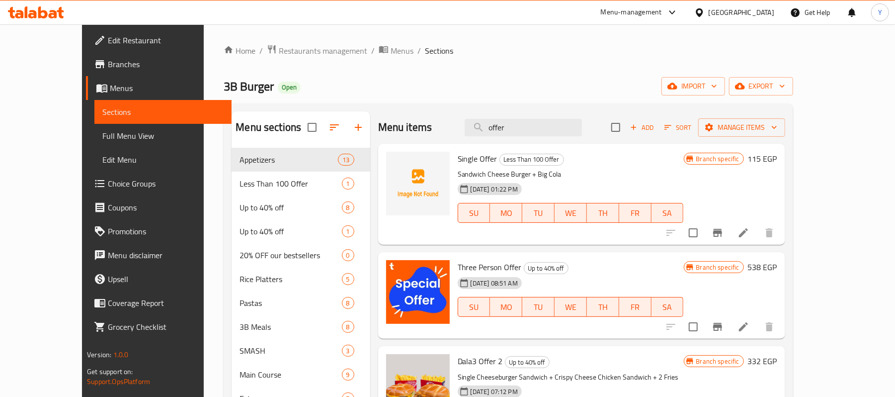
click at [531, 99] on div "Home / Restaurants management / Menus / Sections 3B Burger Open import export M…" at bounding box center [508, 352] width 569 height 616
click at [724, 323] on icon "Branch-specific-item" at bounding box center [718, 327] width 12 height 12
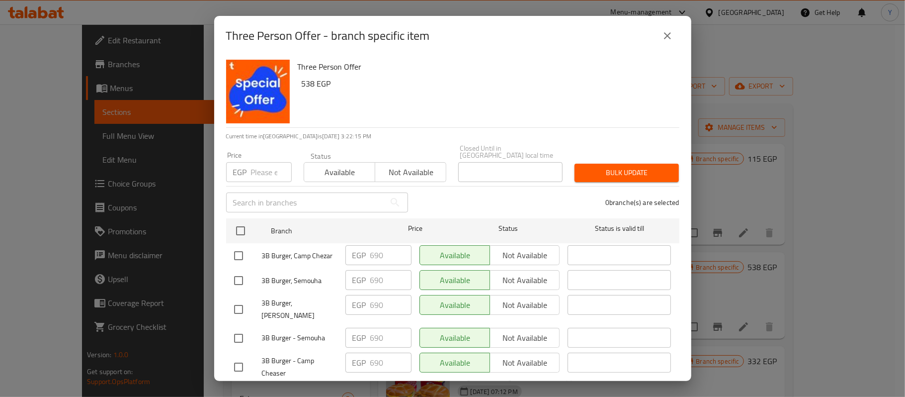
click at [670, 25] on button "close" at bounding box center [668, 36] width 24 height 24
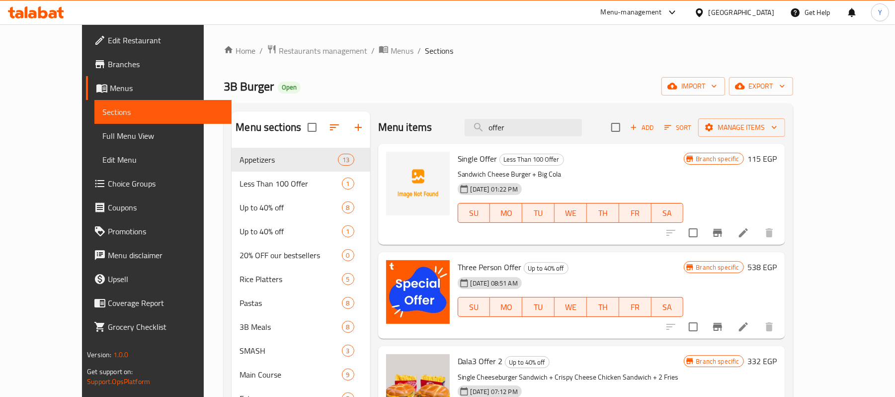
click at [521, 75] on div "Home / Restaurants management / Menus / Sections 3B Burger Open import export M…" at bounding box center [508, 352] width 569 height 616
click at [548, 102] on div "Home / Restaurants management / Menus / Sections 3B Burger Open import export M…" at bounding box center [508, 352] width 569 height 616
click at [571, 77] on div "3B Burger Open import export" at bounding box center [508, 86] width 569 height 18
click at [545, 126] on input "offer" at bounding box center [523, 127] width 117 height 17
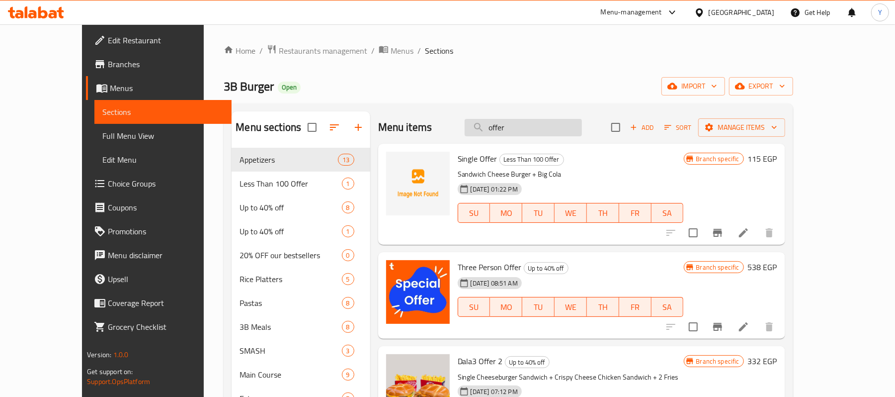
click at [545, 126] on input "offer" at bounding box center [523, 127] width 117 height 17
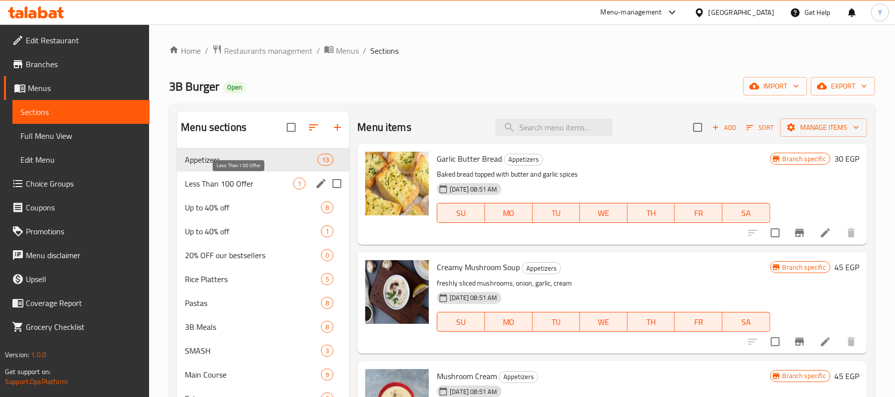
click at [246, 189] on span "Less Than 100 Offer" at bounding box center [239, 183] width 108 height 12
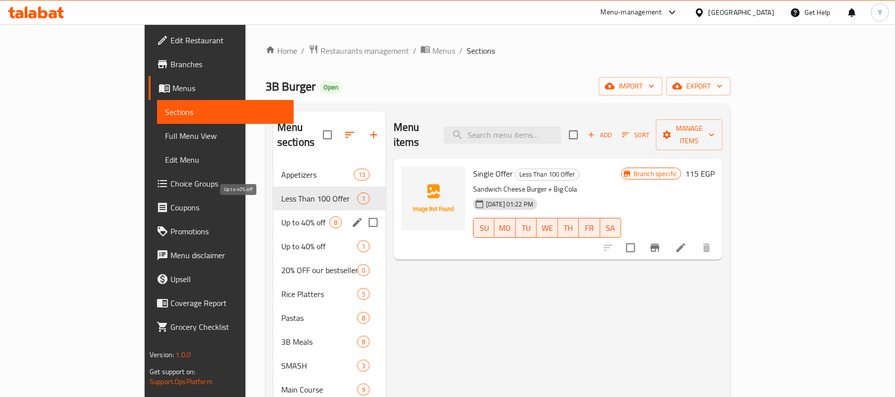
click at [281, 216] on span "Up to 40% off" at bounding box center [305, 222] width 48 height 12
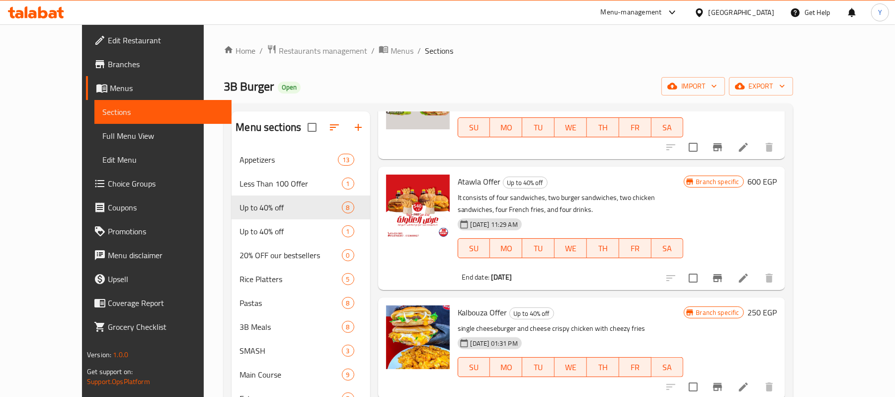
scroll to position [199, 0]
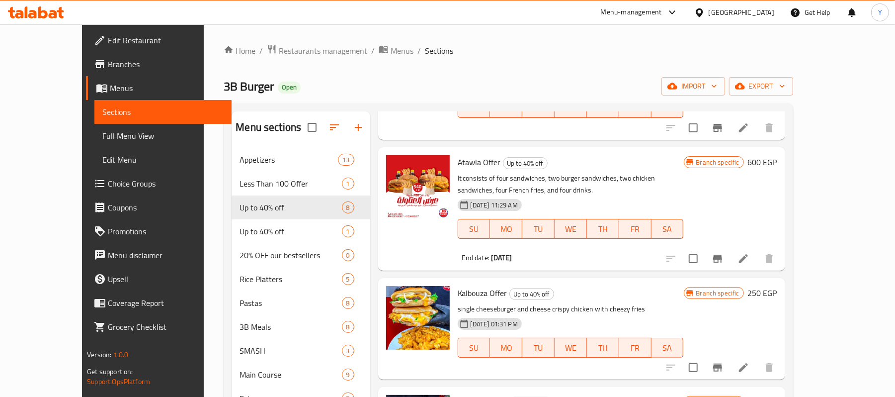
click at [722, 260] on icon "Branch-specific-item" at bounding box center [717, 258] width 9 height 8
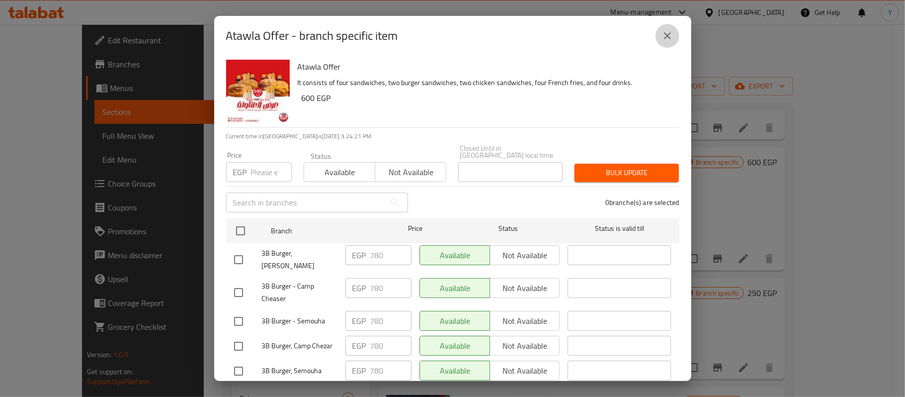
click at [670, 38] on icon "close" at bounding box center [667, 35] width 7 height 7
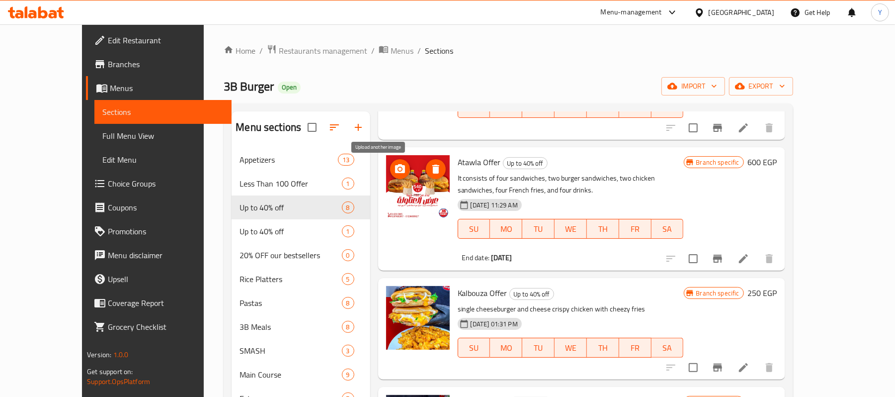
click at [394, 170] on icon "upload picture" at bounding box center [400, 169] width 12 height 12
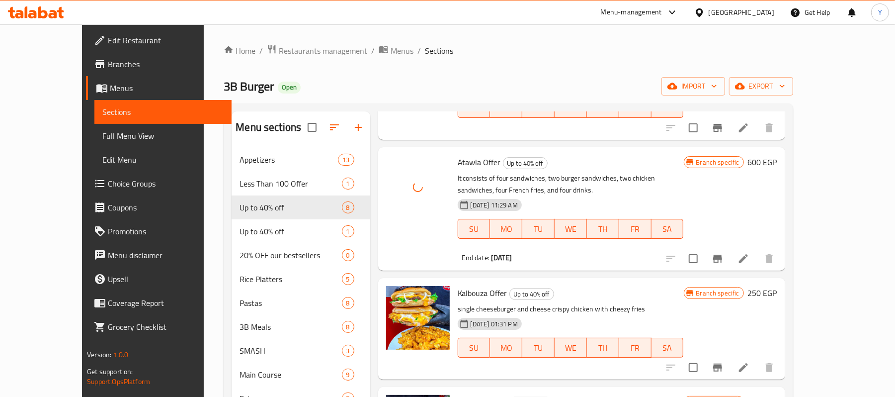
scroll to position [0, 0]
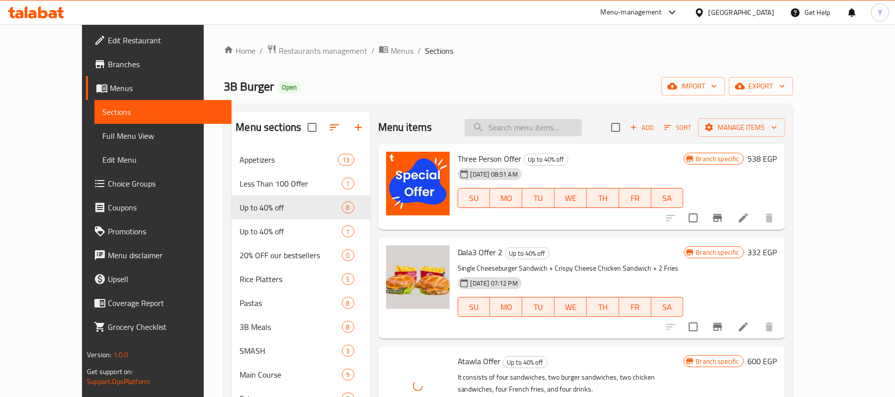
click at [541, 128] on input "search" at bounding box center [523, 127] width 117 height 17
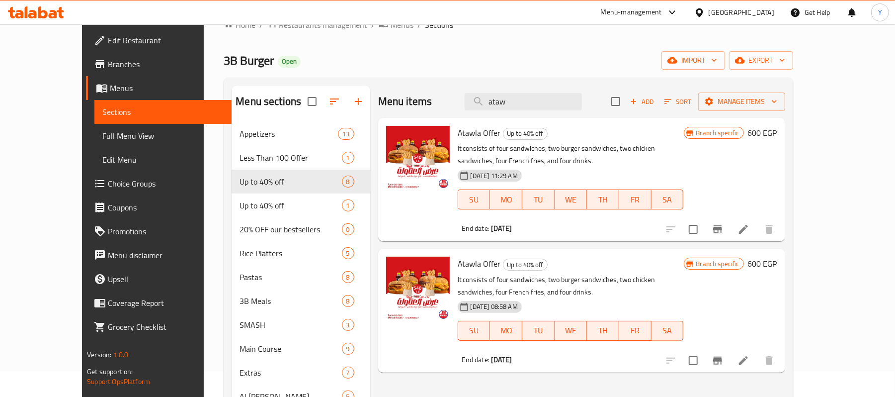
scroll to position [22, 0]
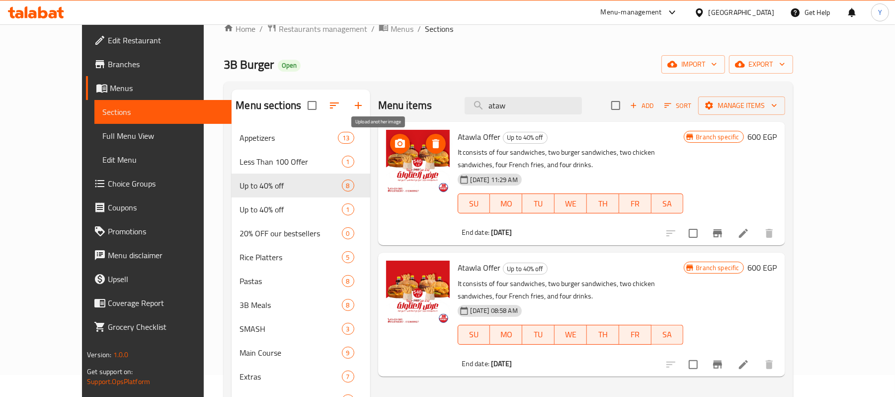
type input "ataw"
drag, startPoint x: 379, startPoint y: 146, endPoint x: 369, endPoint y: 138, distance: 13.0
click at [390, 138] on span "upload picture" at bounding box center [400, 144] width 20 height 12
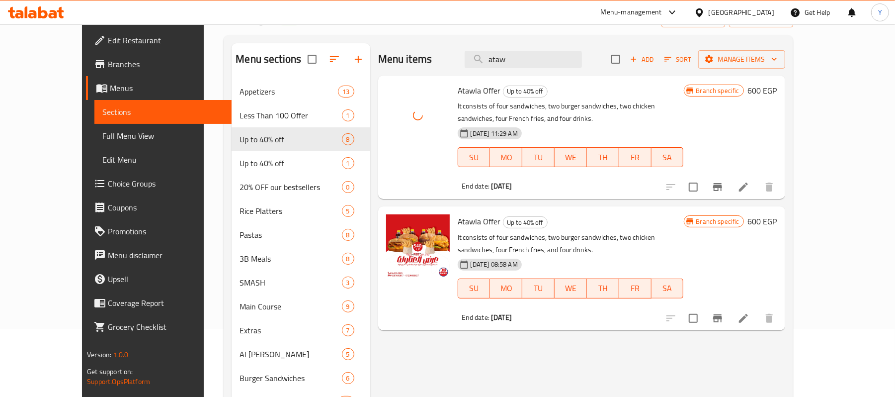
scroll to position [70, 0]
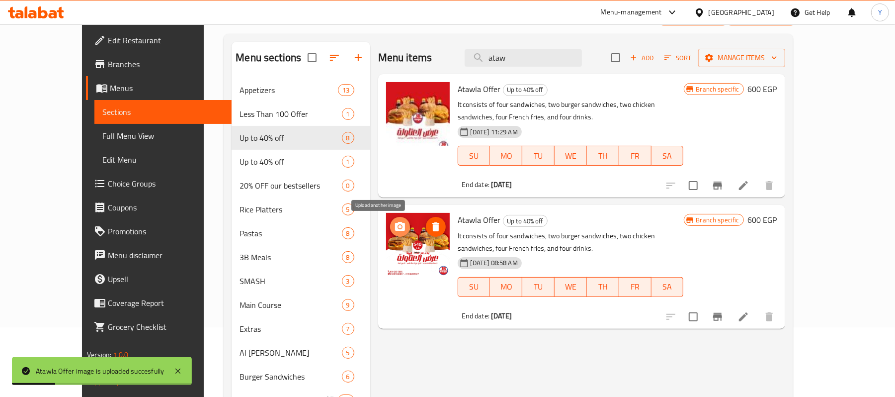
click at [395, 229] on icon "upload picture" at bounding box center [400, 226] width 10 height 9
